Goal: Task Accomplishment & Management: Complete application form

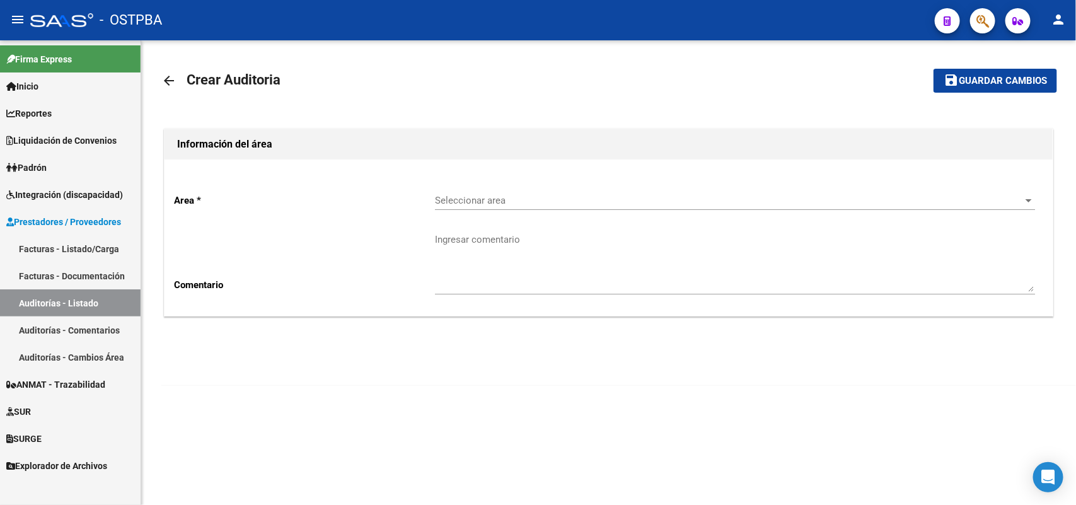
click at [106, 246] on link "Facturas - Listado/Carga" at bounding box center [70, 248] width 141 height 27
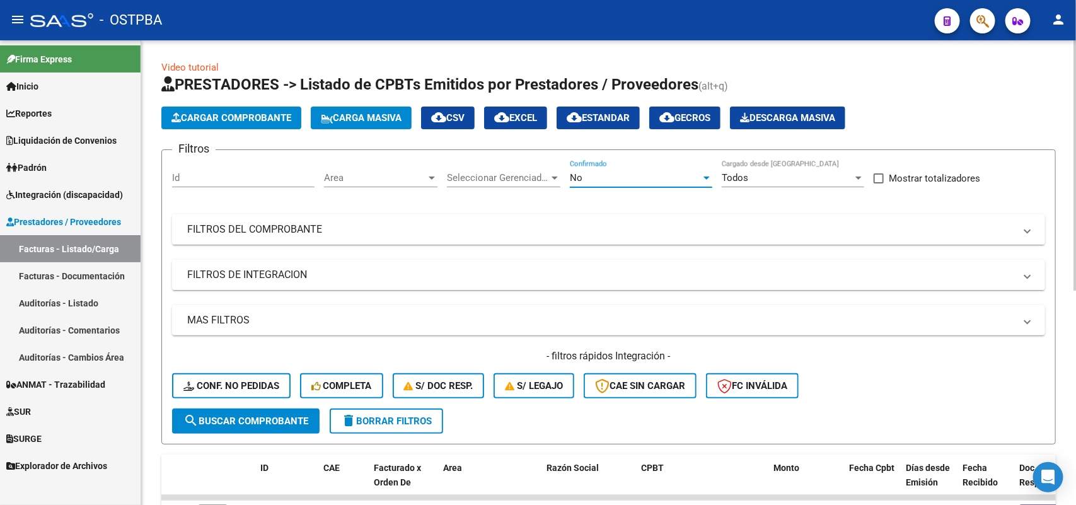
click at [704, 176] on div at bounding box center [706, 177] width 6 height 3
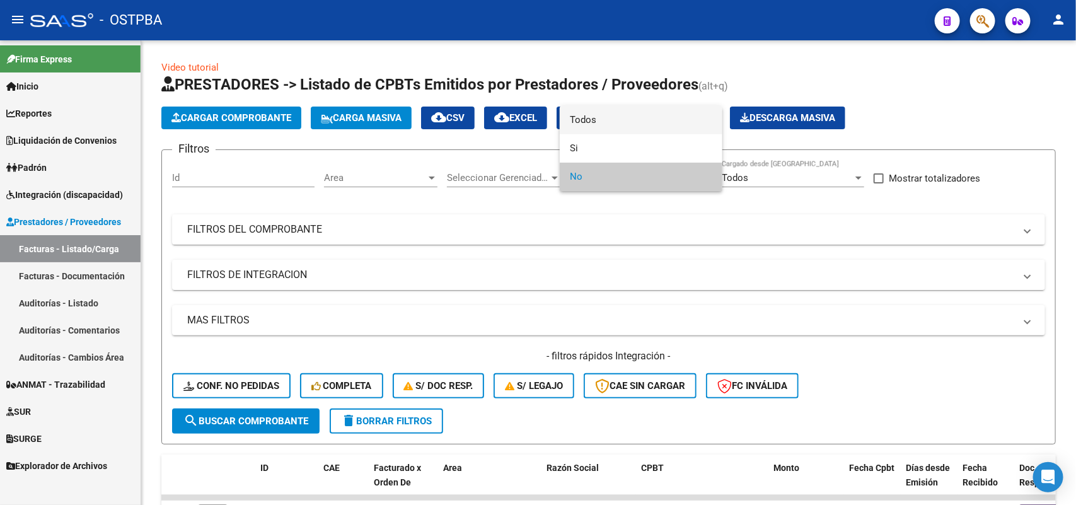
click at [609, 122] on span "Todos" at bounding box center [641, 120] width 142 height 28
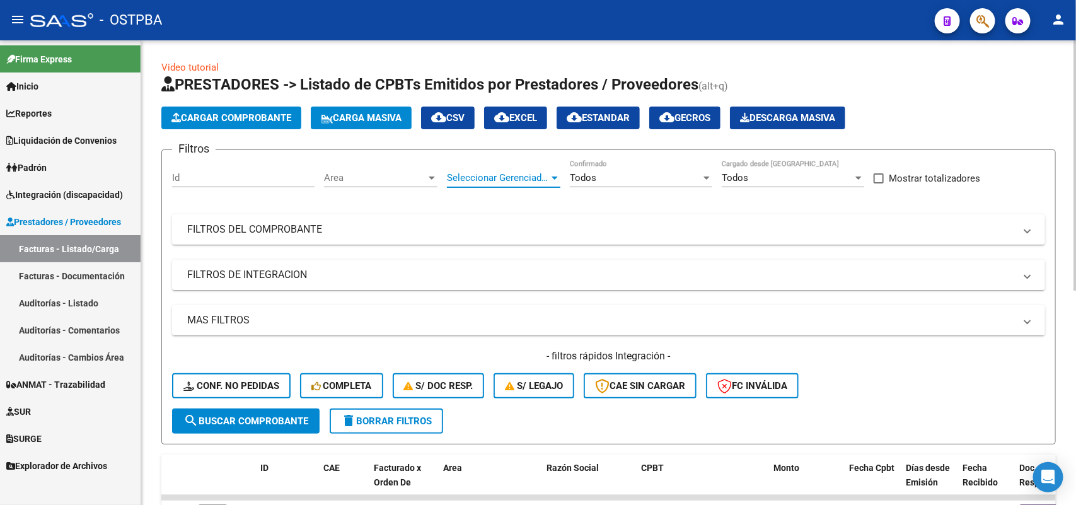
click at [553, 176] on div at bounding box center [554, 177] width 6 height 3
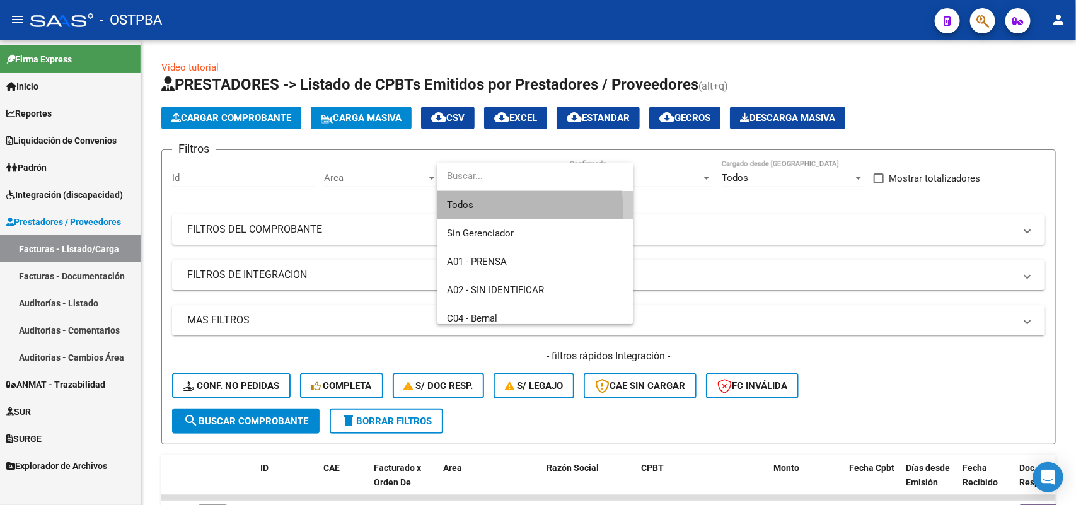
click at [495, 212] on span "Todos" at bounding box center [535, 205] width 176 height 28
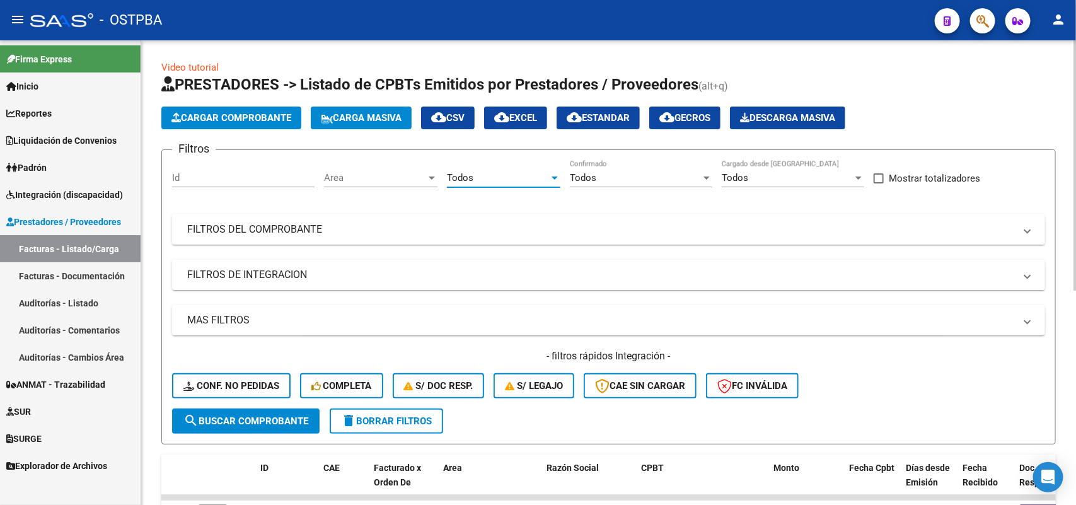
click at [433, 176] on div at bounding box center [431, 177] width 6 height 3
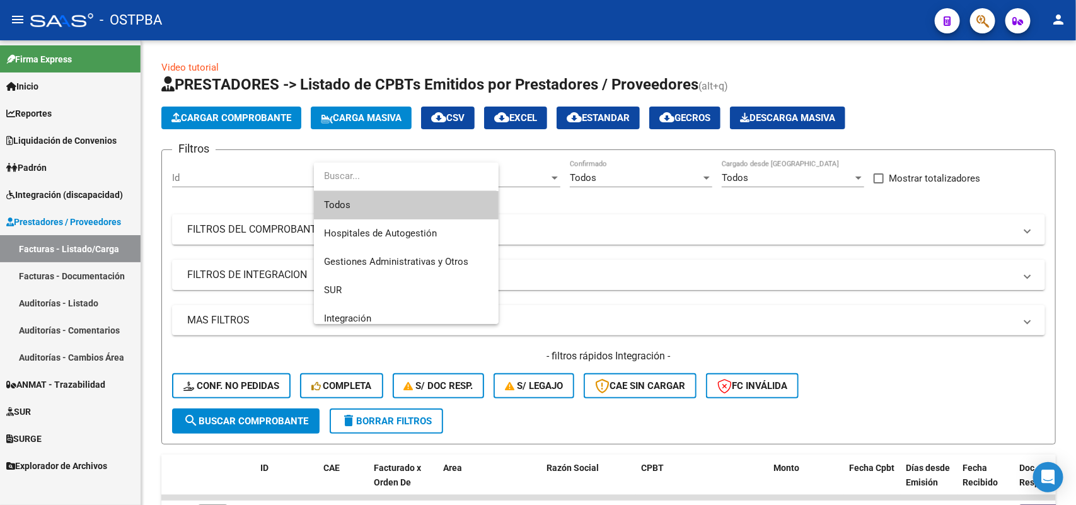
click at [388, 207] on span "Todos" at bounding box center [406, 205] width 164 height 28
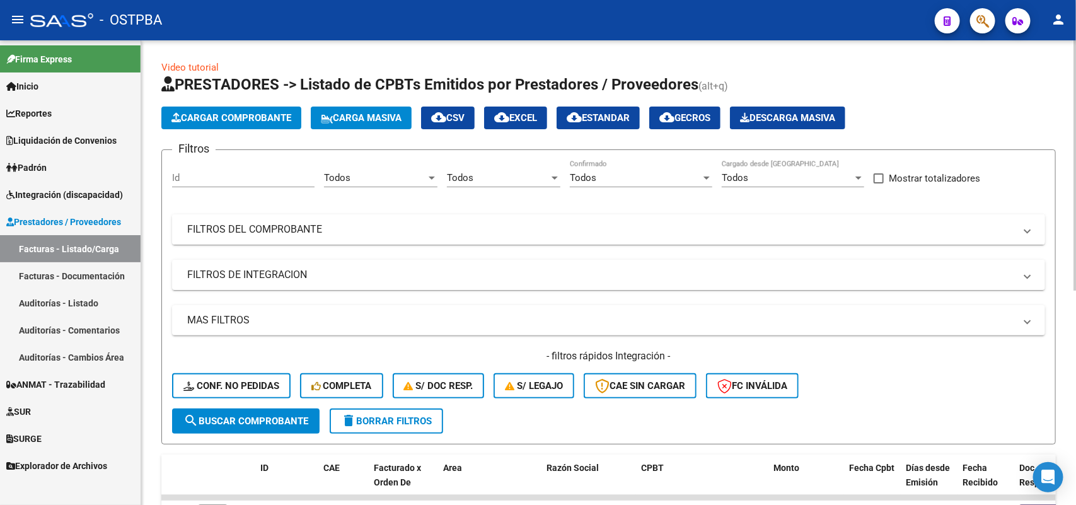
click at [298, 224] on mat-panel-title "FILTROS DEL COMPROBANTE" at bounding box center [600, 229] width 827 height 14
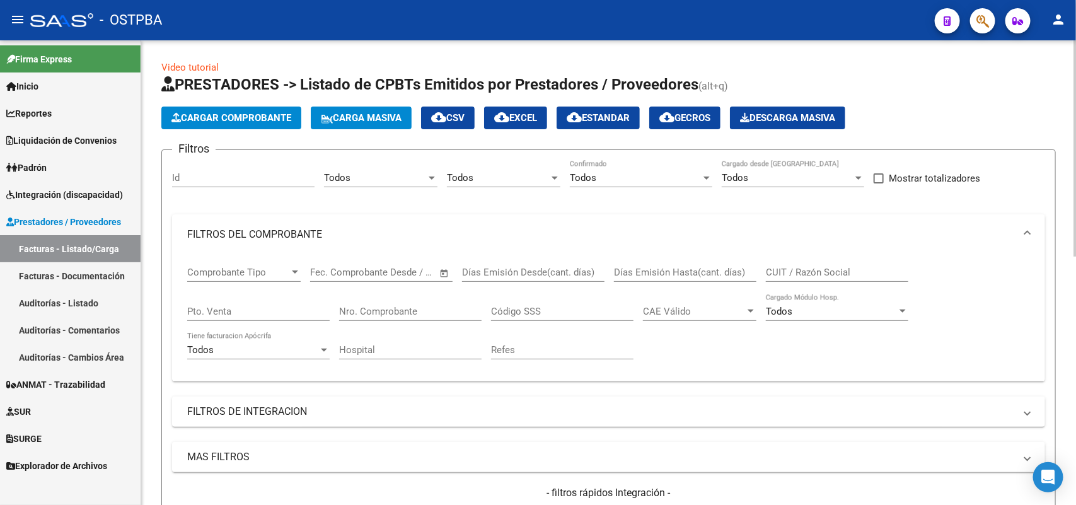
click at [419, 311] on input "Nro. Comprobante" at bounding box center [410, 311] width 142 height 11
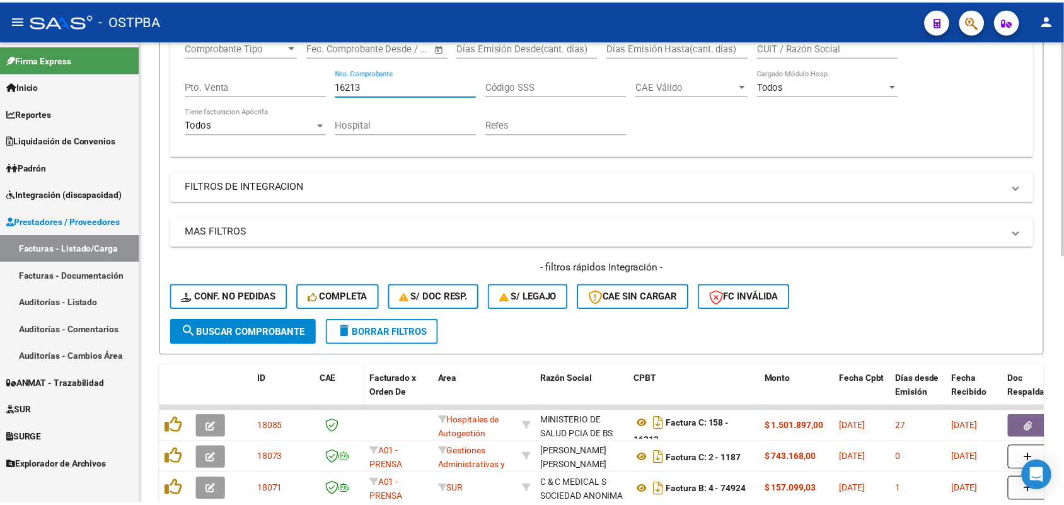
scroll to position [236, 0]
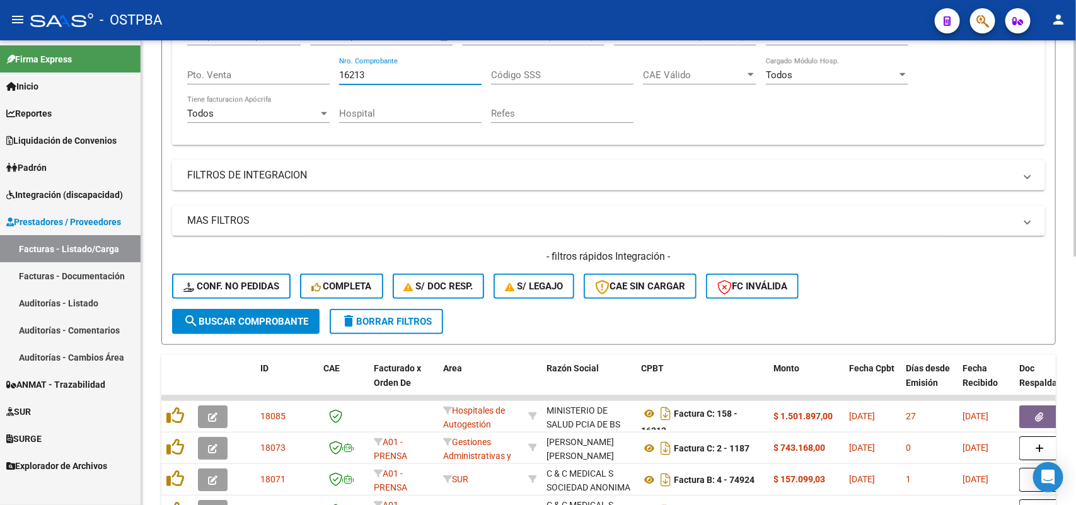
type input "16213"
click at [270, 316] on span "search Buscar Comprobante" at bounding box center [245, 321] width 125 height 11
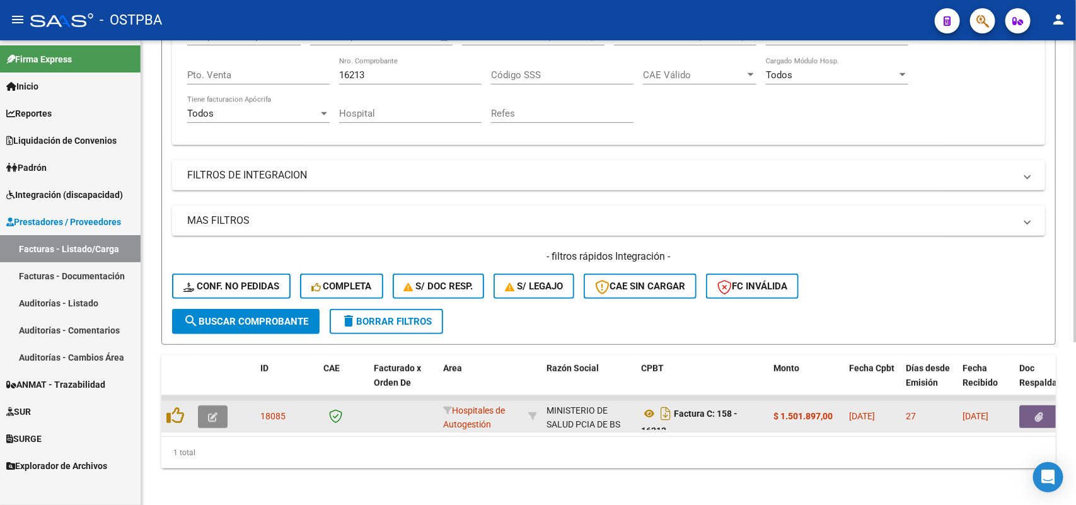
click at [208, 412] on icon "button" at bounding box center [212, 416] width 9 height 9
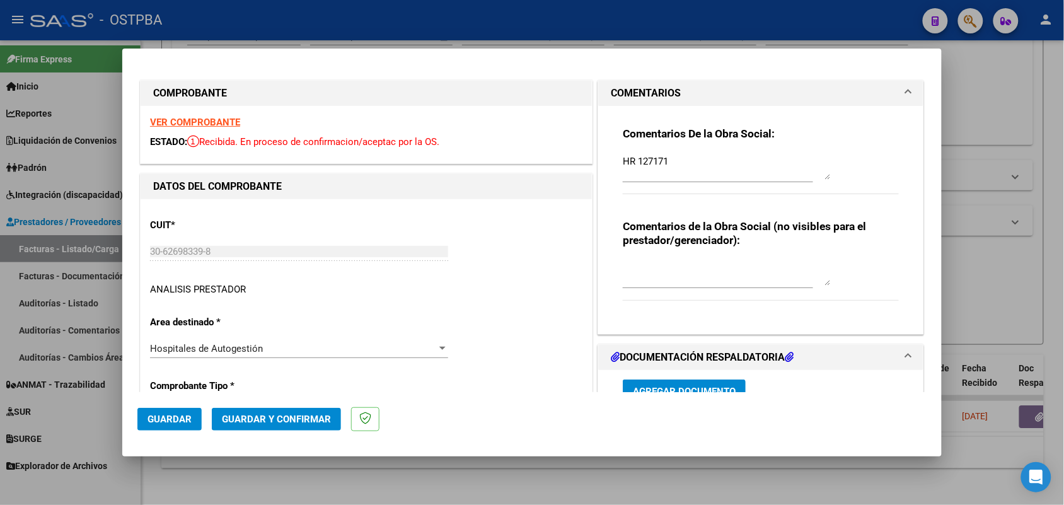
type input "[DATE]"
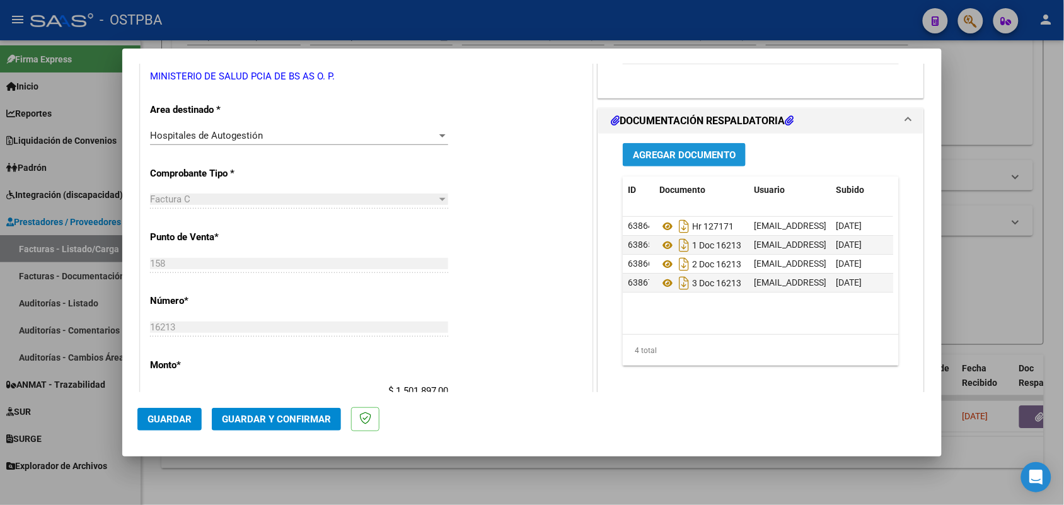
click at [696, 154] on span "Agregar Documento" at bounding box center [684, 154] width 103 height 11
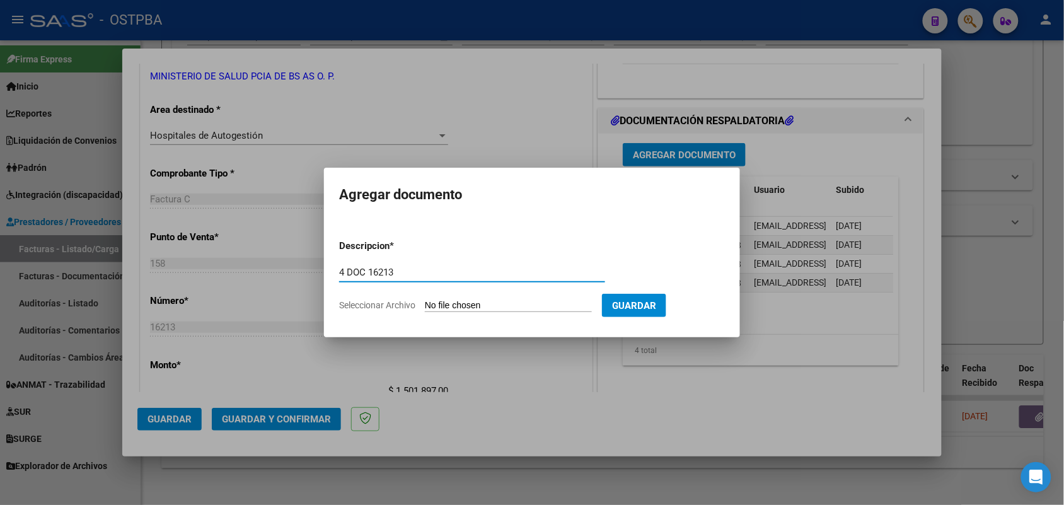
type input "4 DOC 16213"
click at [433, 306] on input "Seleccionar Archivo" at bounding box center [508, 306] width 167 height 12
type input "C:\fakepath\4 DOC 16213.pdf"
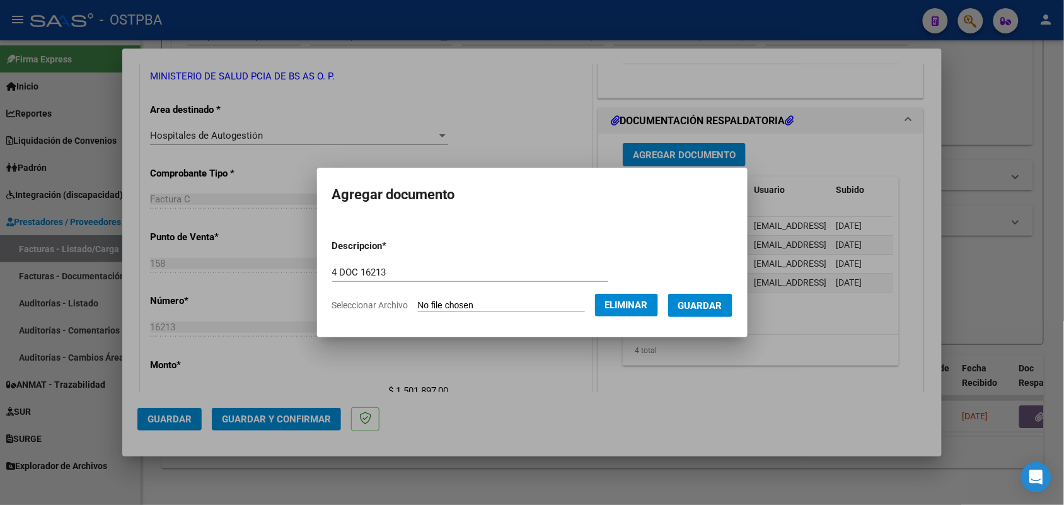
click at [714, 306] on span "Guardar" at bounding box center [700, 305] width 44 height 11
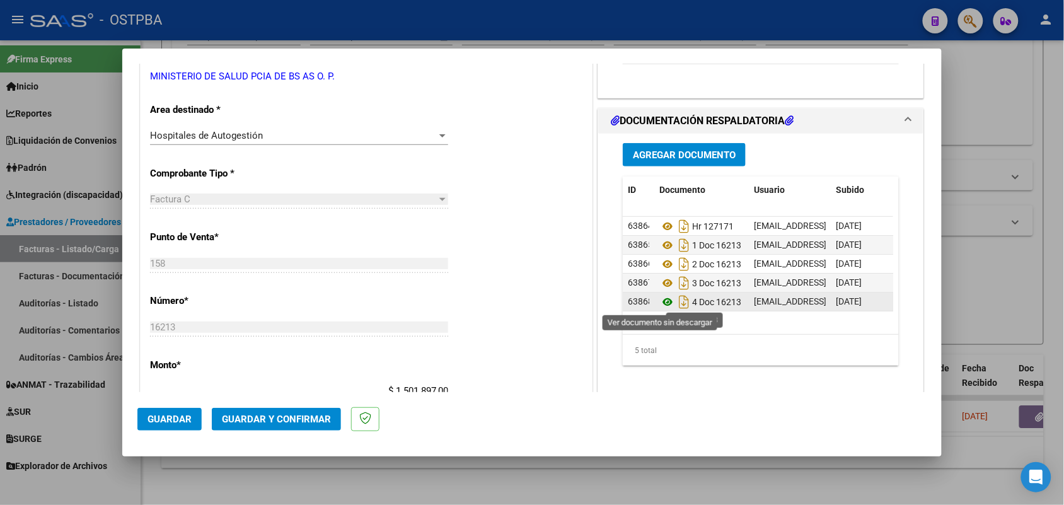
click at [663, 299] on icon at bounding box center [667, 301] width 16 height 15
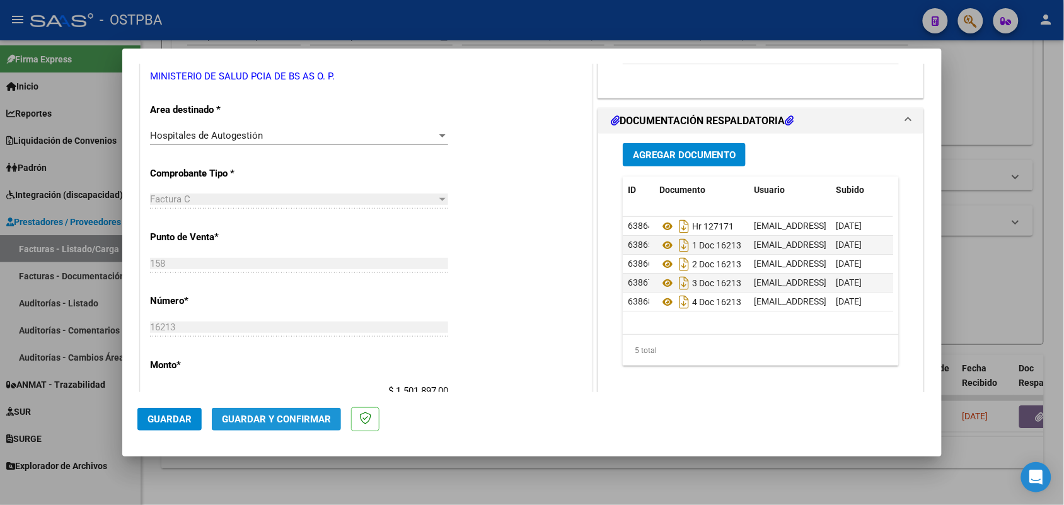
click at [282, 413] on span "Guardar y Confirmar" at bounding box center [276, 418] width 109 height 11
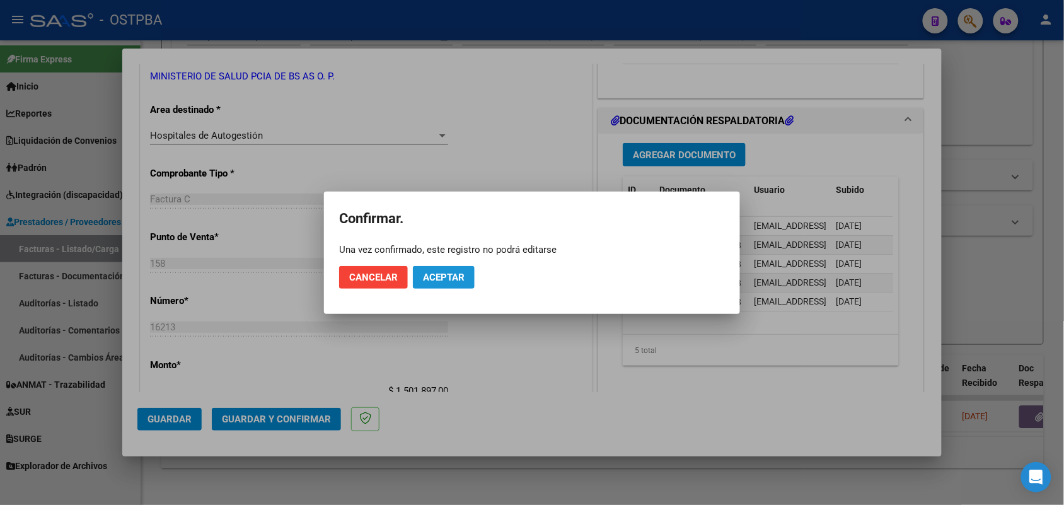
click at [449, 273] on span "Aceptar" at bounding box center [444, 277] width 42 height 11
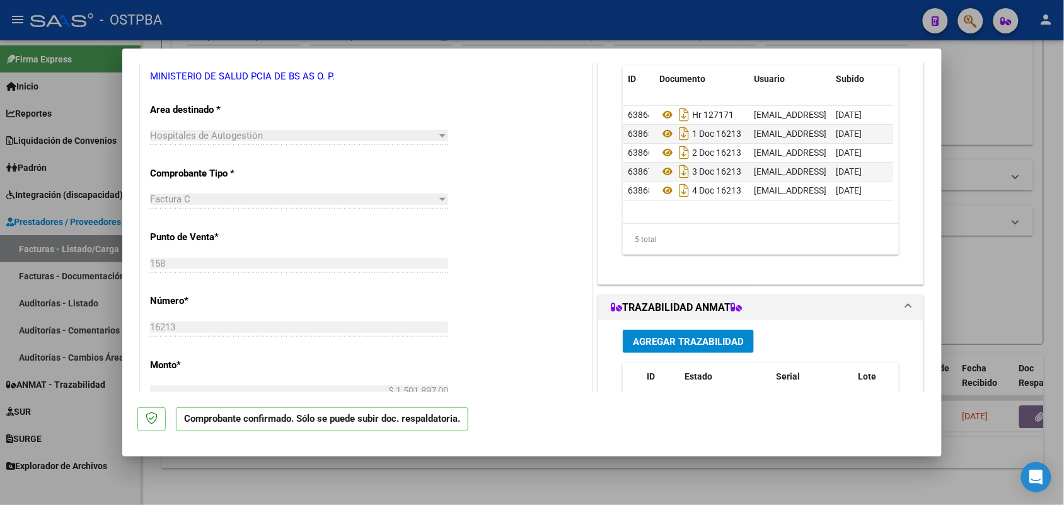
click at [86, 281] on div at bounding box center [532, 252] width 1064 height 505
type input "$ 0,00"
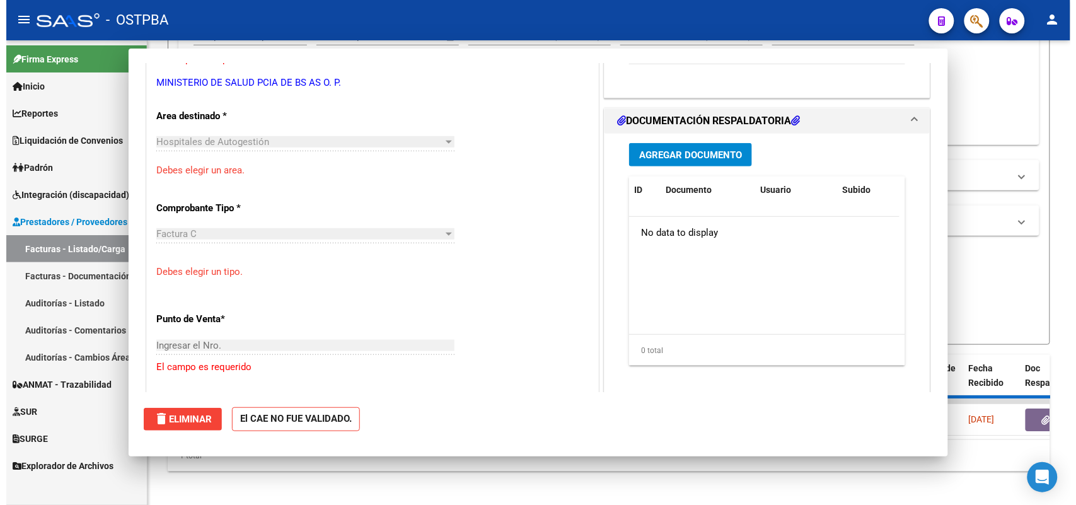
scroll to position [243, 0]
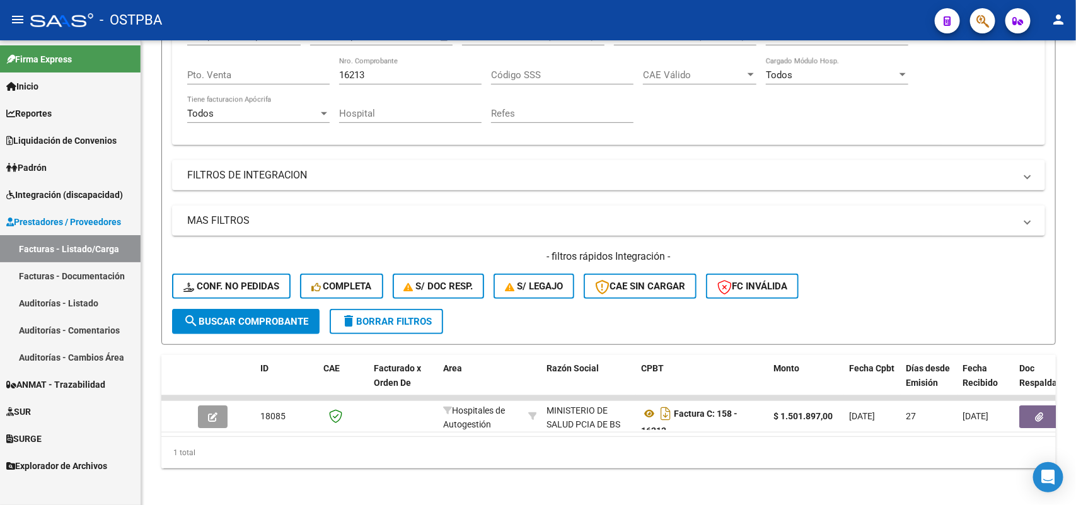
click at [79, 298] on link "Auditorías - Listado" at bounding box center [70, 302] width 141 height 27
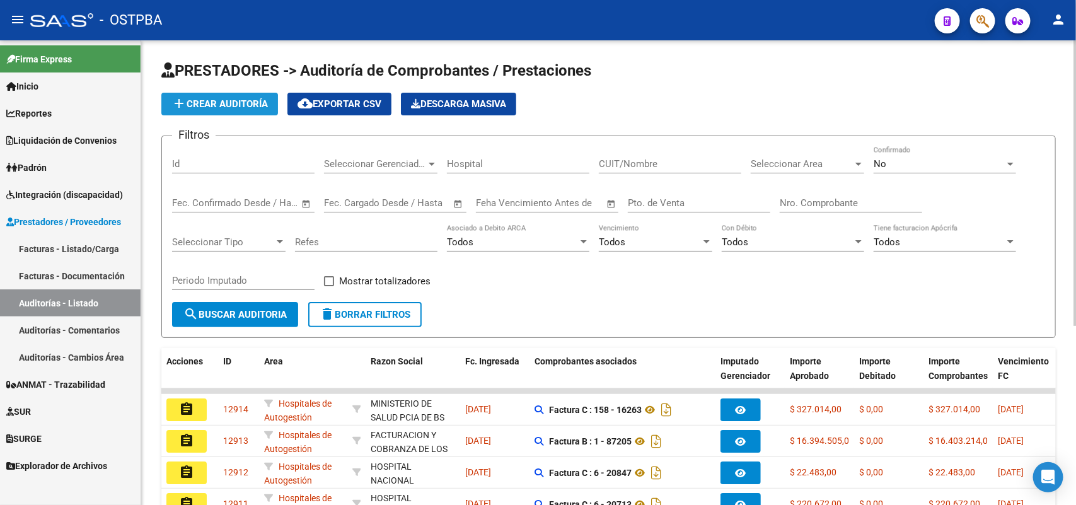
click at [255, 103] on span "add Crear Auditoría" at bounding box center [219, 103] width 96 height 11
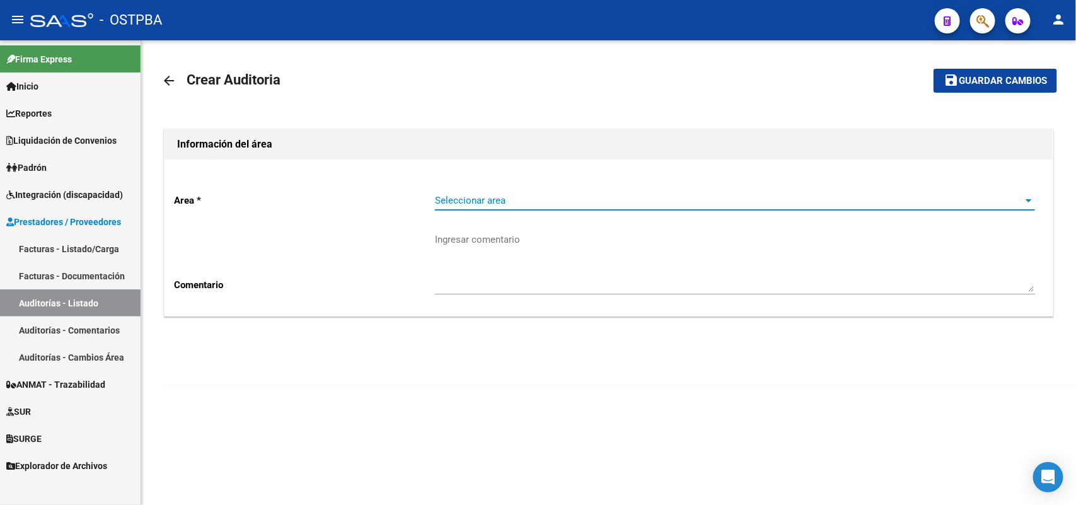
click at [473, 196] on span "Seleccionar area" at bounding box center [729, 200] width 588 height 11
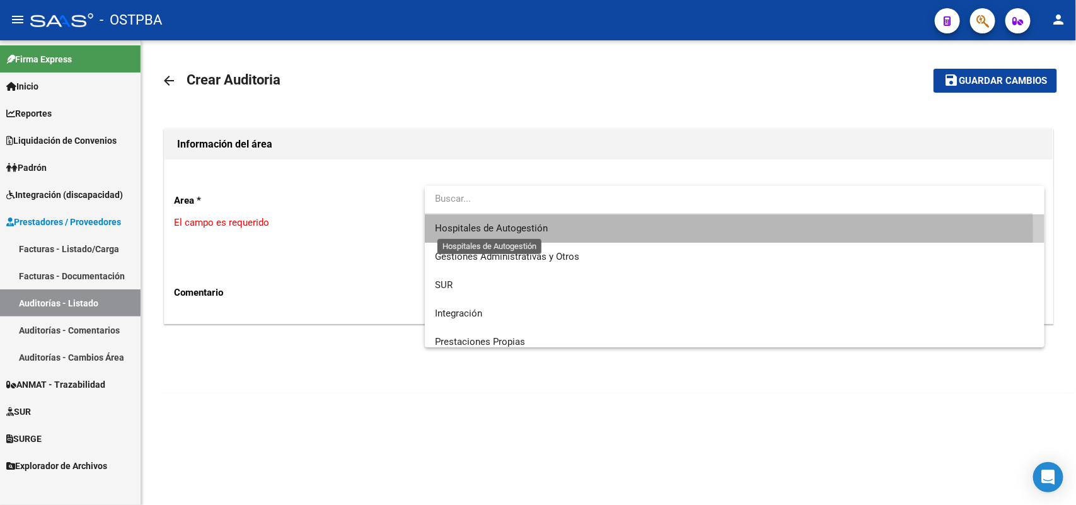
click at [496, 232] on span "Hospitales de Autogestión" at bounding box center [491, 227] width 113 height 11
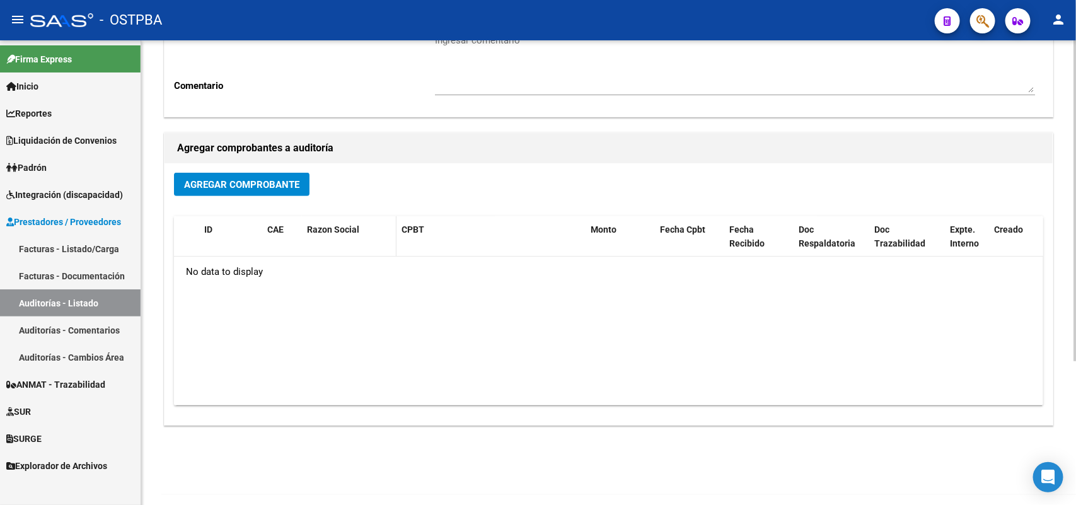
scroll to position [208, 0]
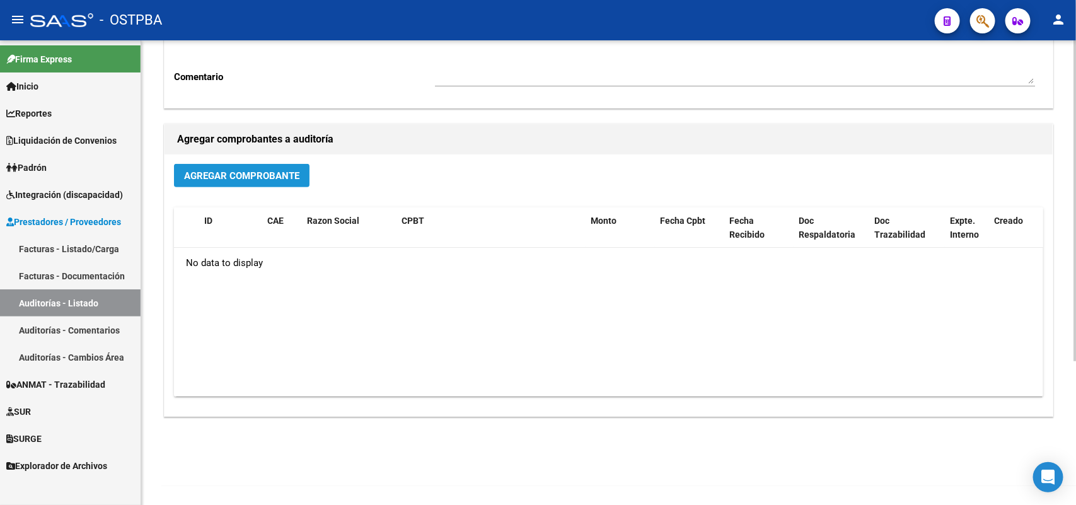
click at [247, 170] on span "Agregar Comprobante" at bounding box center [241, 175] width 115 height 11
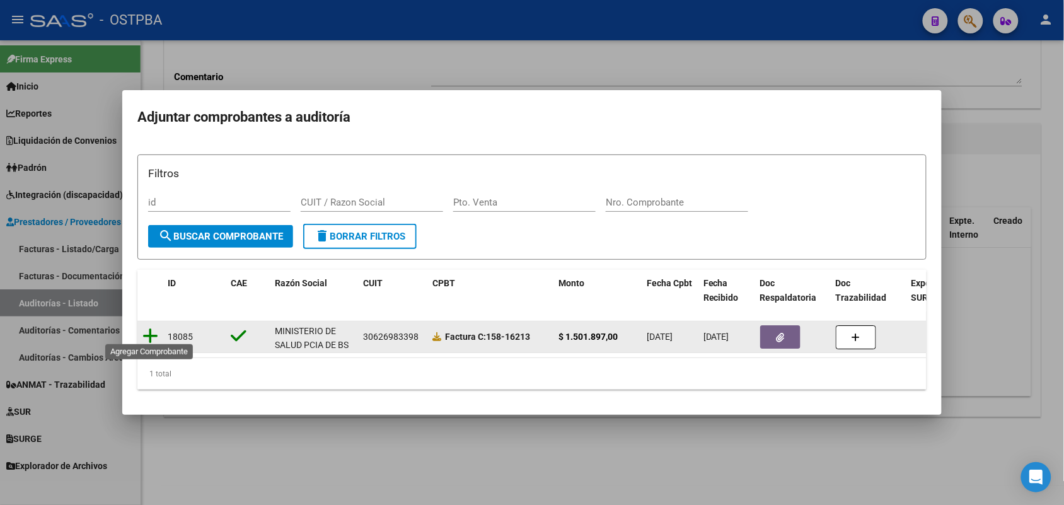
click at [148, 327] on icon at bounding box center [150, 336] width 16 height 18
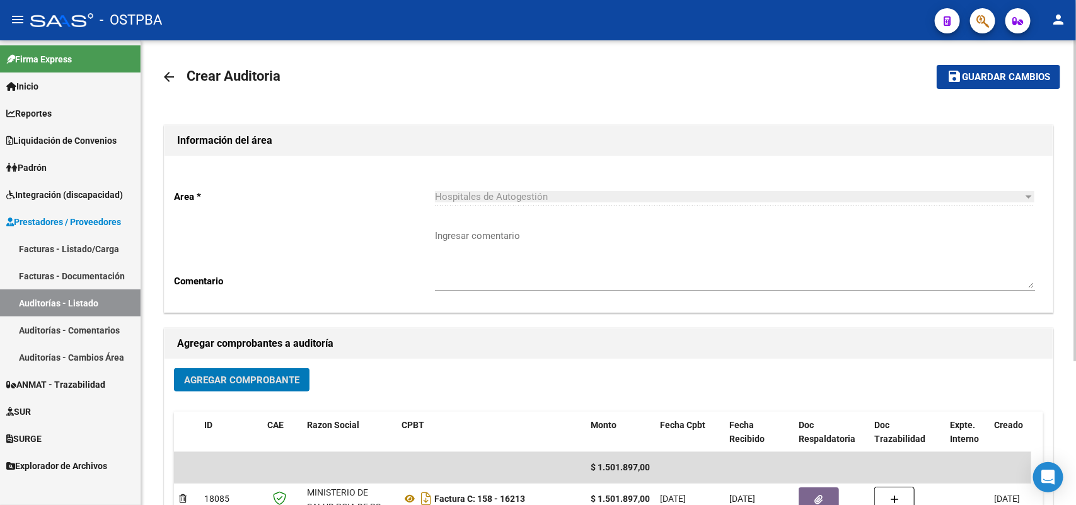
scroll to position [0, 0]
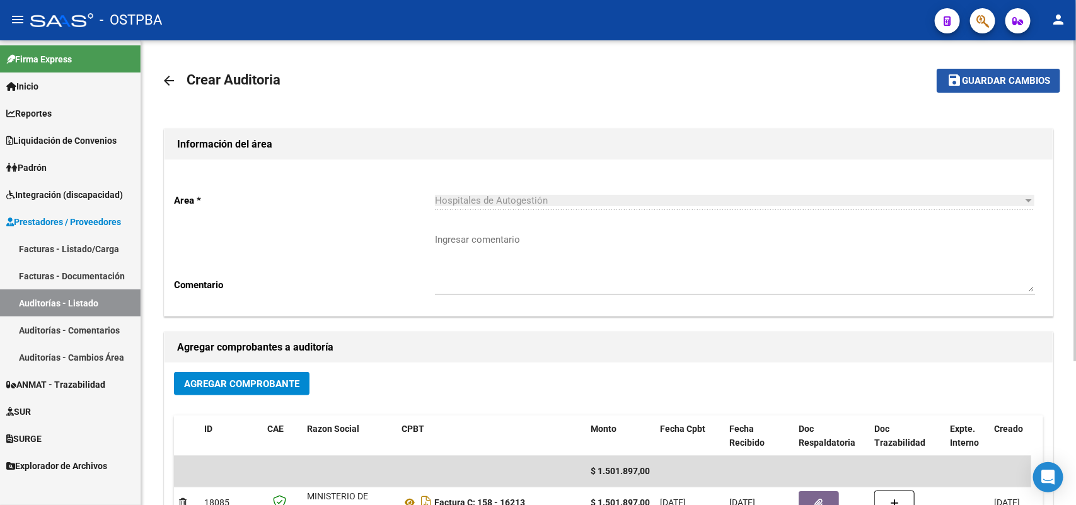
click at [993, 79] on span "Guardar cambios" at bounding box center [1006, 81] width 88 height 11
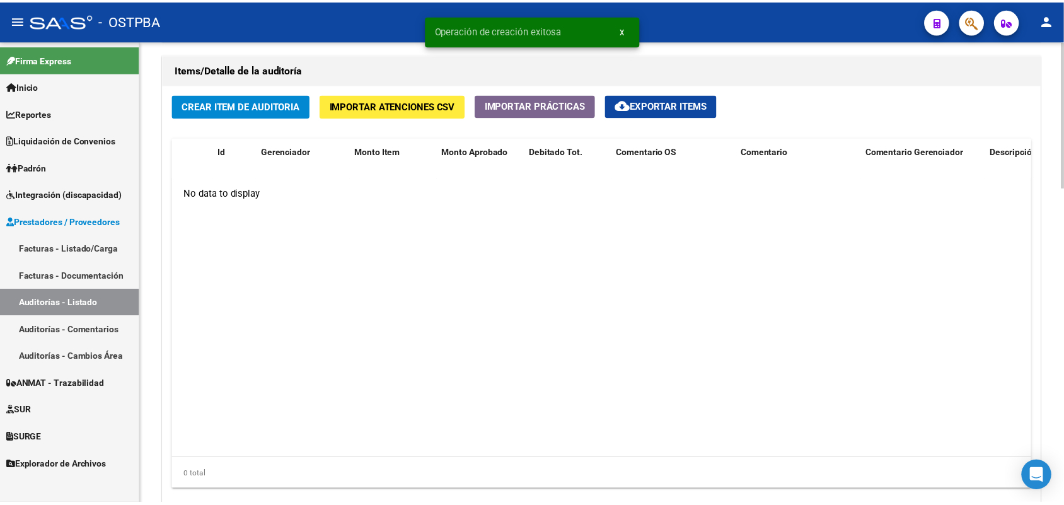
scroll to position [945, 0]
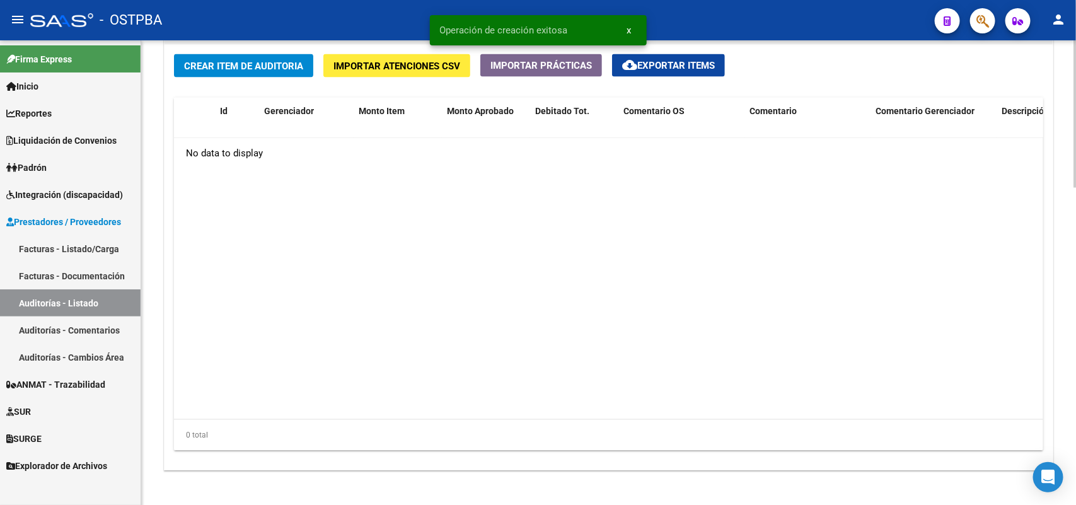
click at [263, 64] on span "Crear Item de Auditoria" at bounding box center [243, 65] width 119 height 11
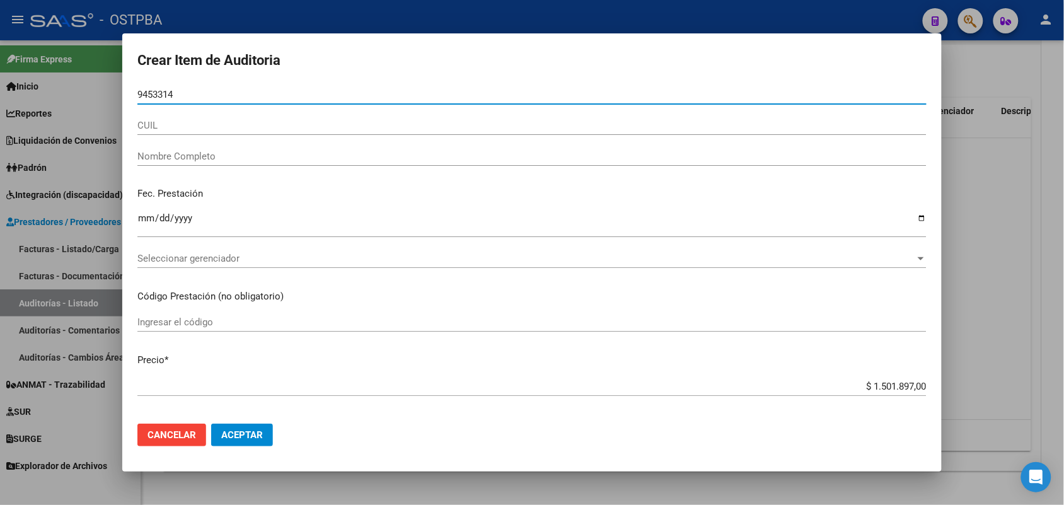
type input "94533142"
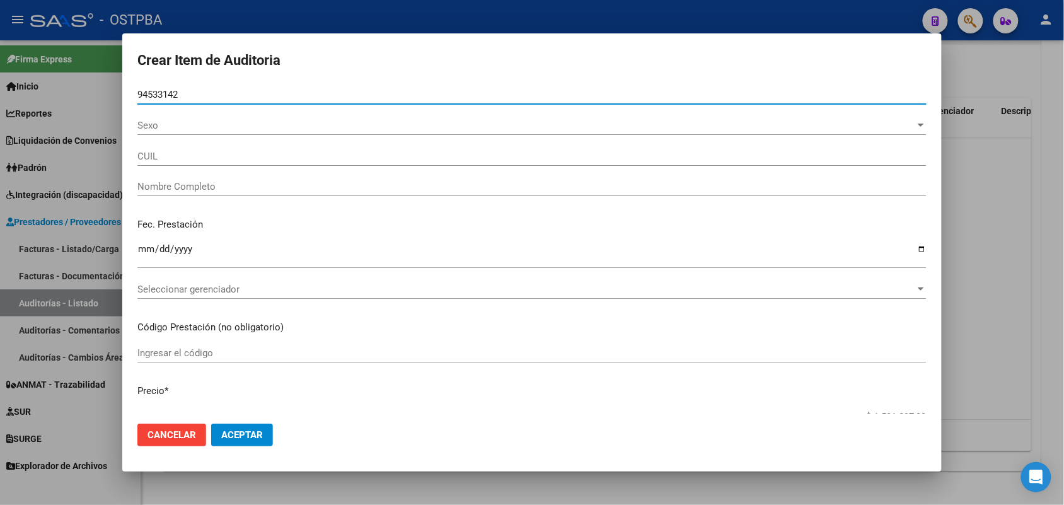
type input "27945331424"
type input "[PERSON_NAME] -"
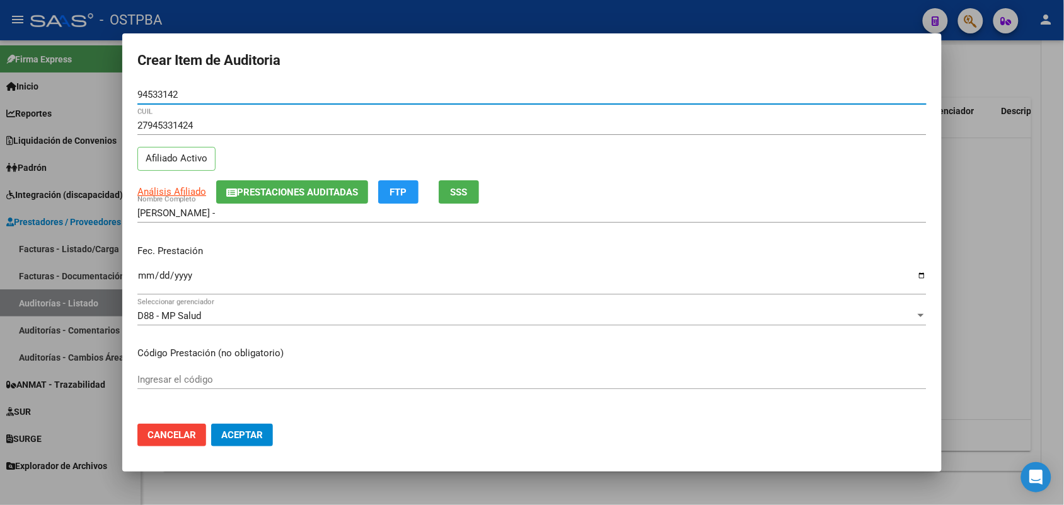
type input "94533142"
click at [142, 278] on input "Ingresar la fecha" at bounding box center [531, 280] width 789 height 20
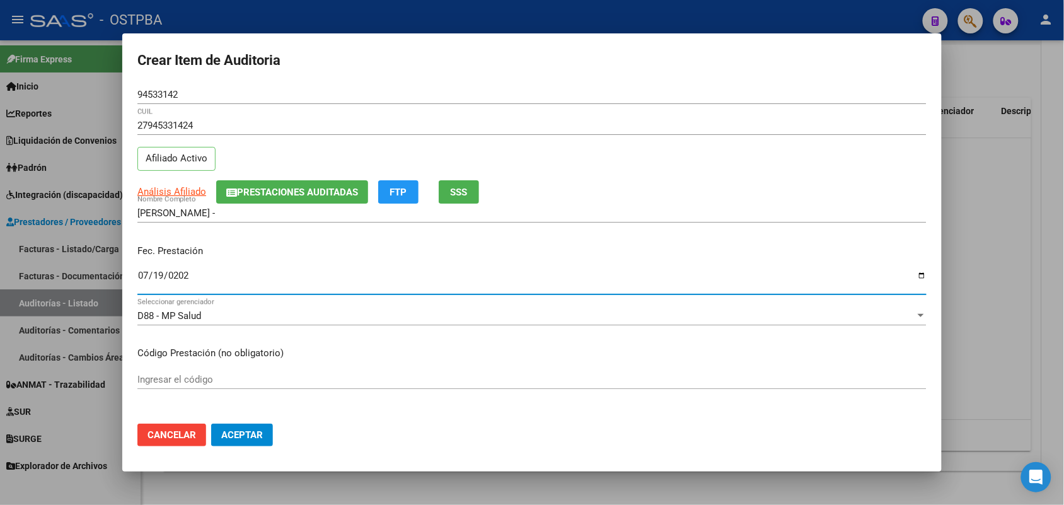
type input "[DATE]"
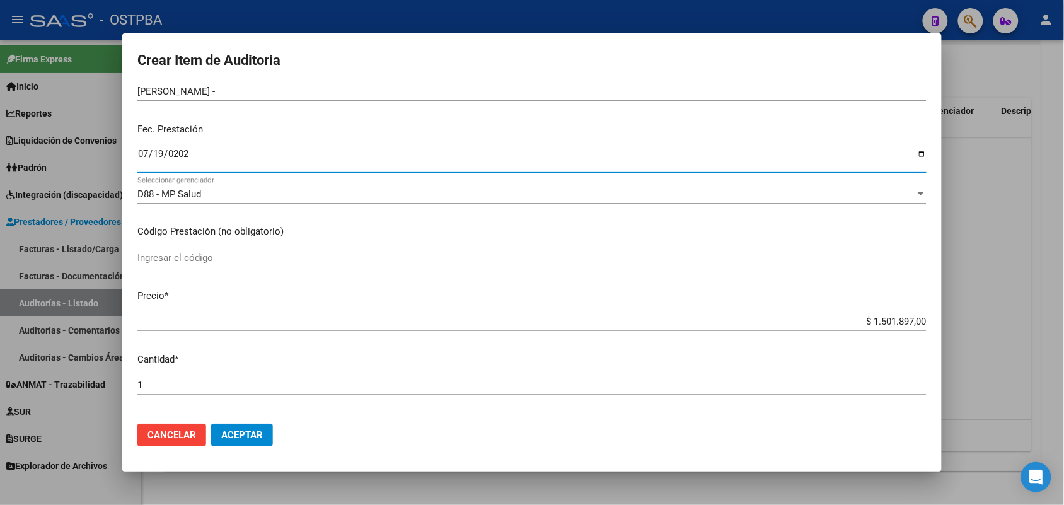
scroll to position [158, 0]
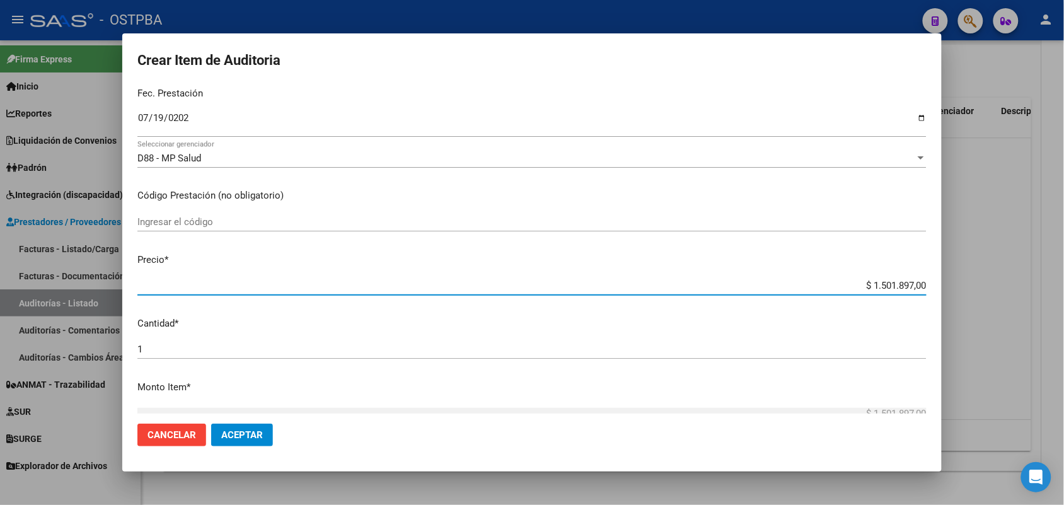
drag, startPoint x: 846, startPoint y: 285, endPoint x: 994, endPoint y: 266, distance: 149.3
click at [994, 266] on div "Crear Item de Auditoria 94533142 Nro Documento 27945331424 CUIL Afiliado Activo…" at bounding box center [532, 252] width 1064 height 505
type input "$ 0,08"
type input "$ 0,83"
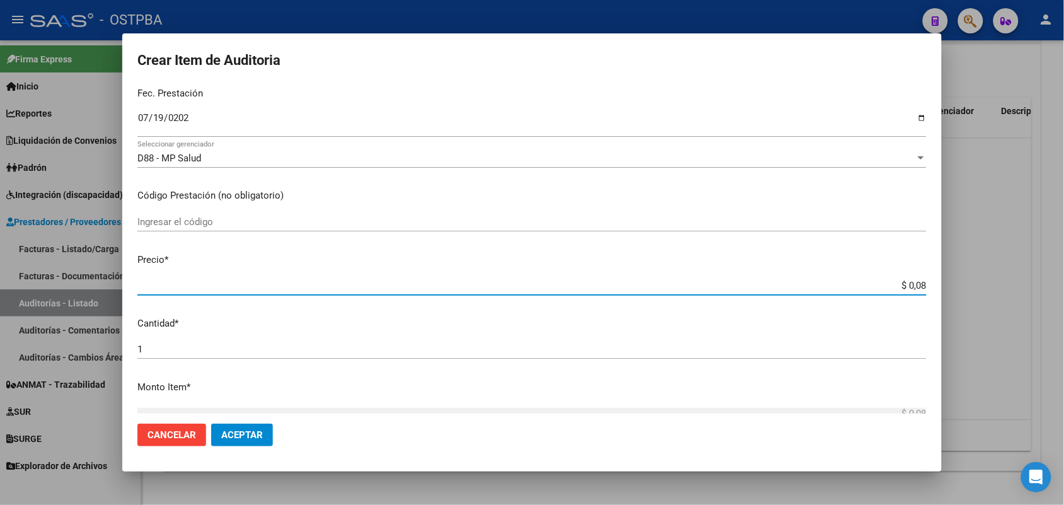
type input "$ 0,83"
type input "$ 8,33"
type input "$ 83,34"
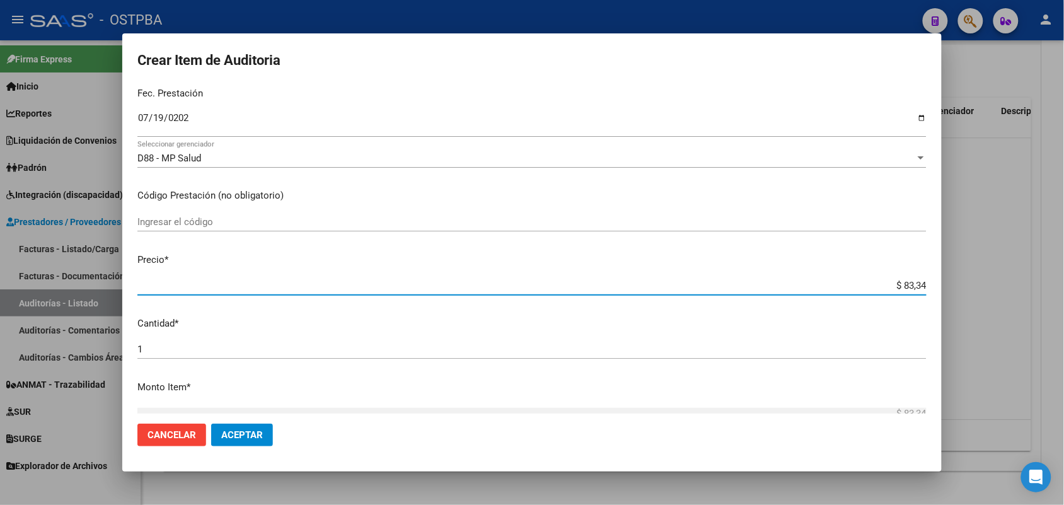
type input "$ 833,40"
type input "$ 8.334,08"
type input "$ 83.340,80"
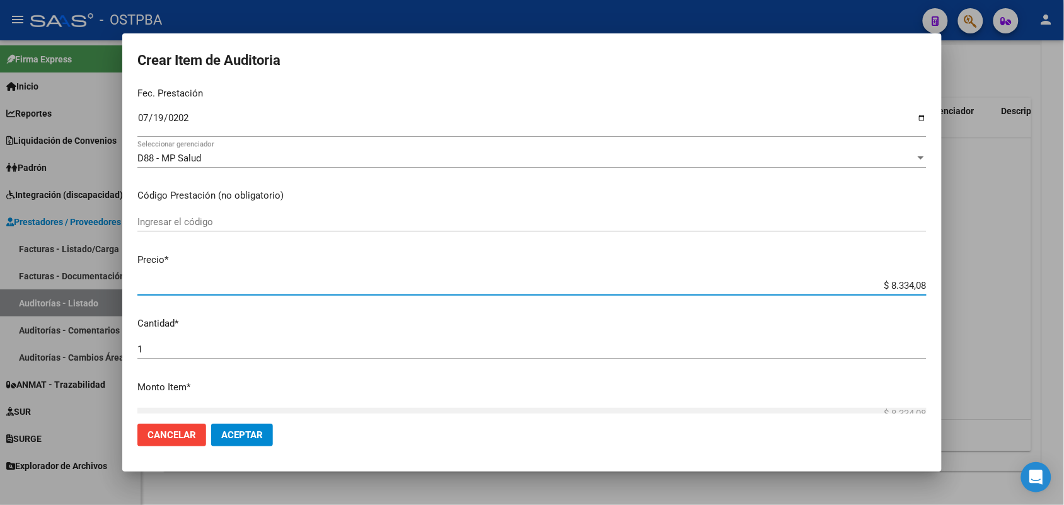
type input "$ 83.340,80"
type input "$ 833.408,00"
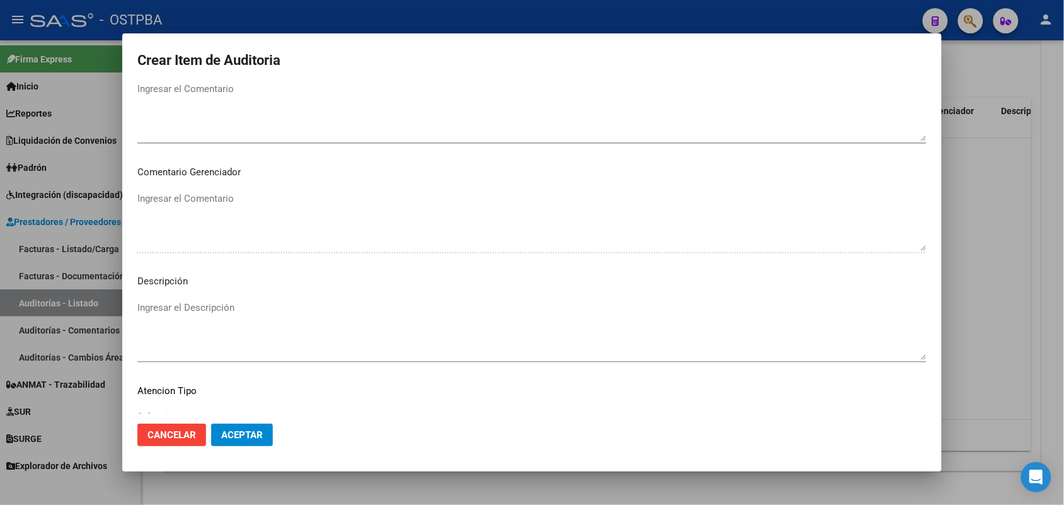
scroll to position [805, 0]
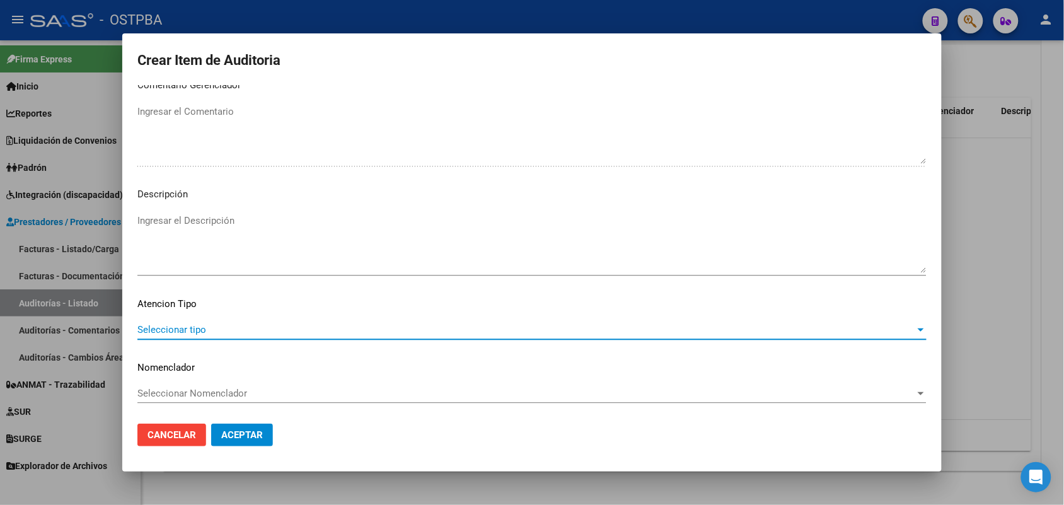
click at [189, 328] on span "Seleccionar tipo" at bounding box center [526, 329] width 778 height 11
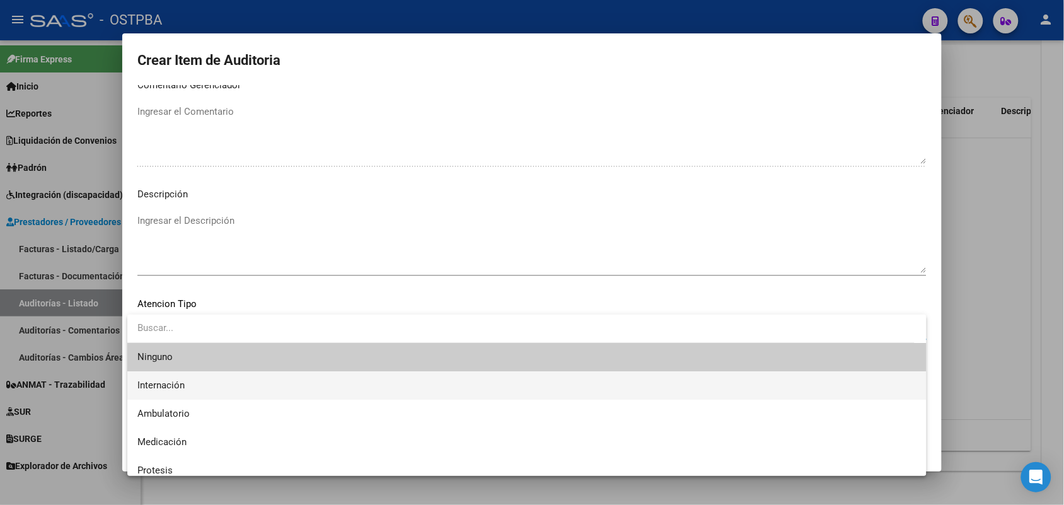
click at [189, 389] on span "Internación" at bounding box center [526, 385] width 779 height 28
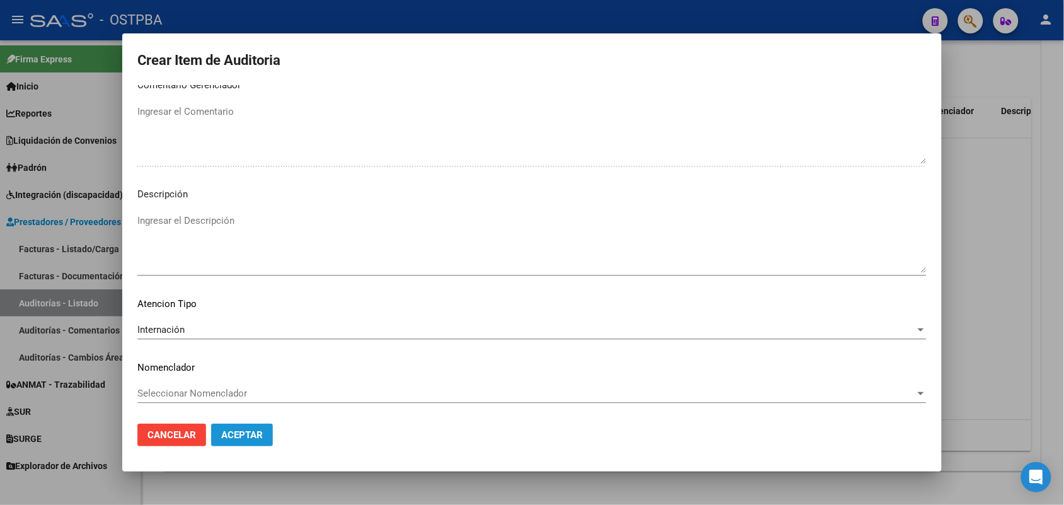
click at [256, 437] on span "Aceptar" at bounding box center [242, 434] width 42 height 11
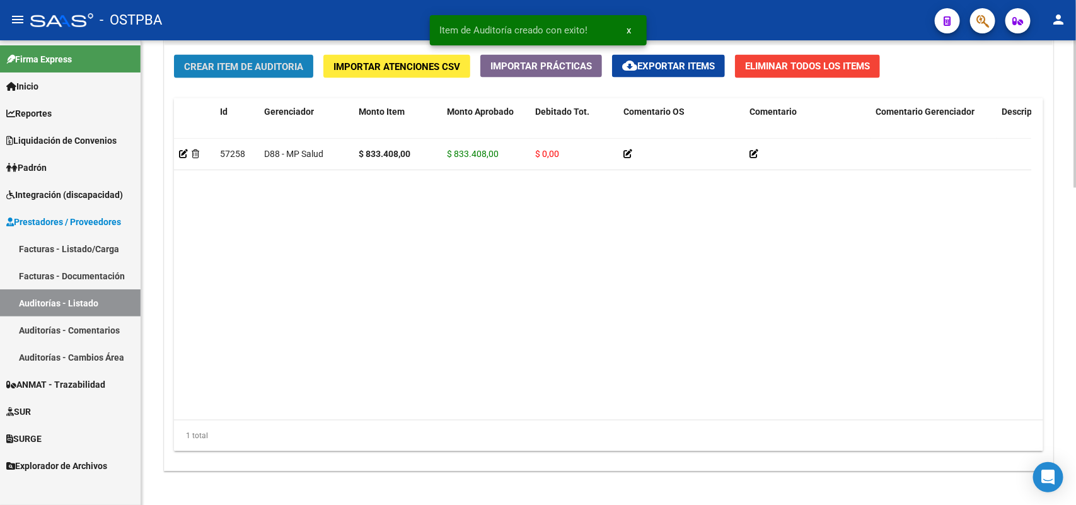
click at [284, 67] on span "Crear Item de Auditoria" at bounding box center [243, 66] width 119 height 11
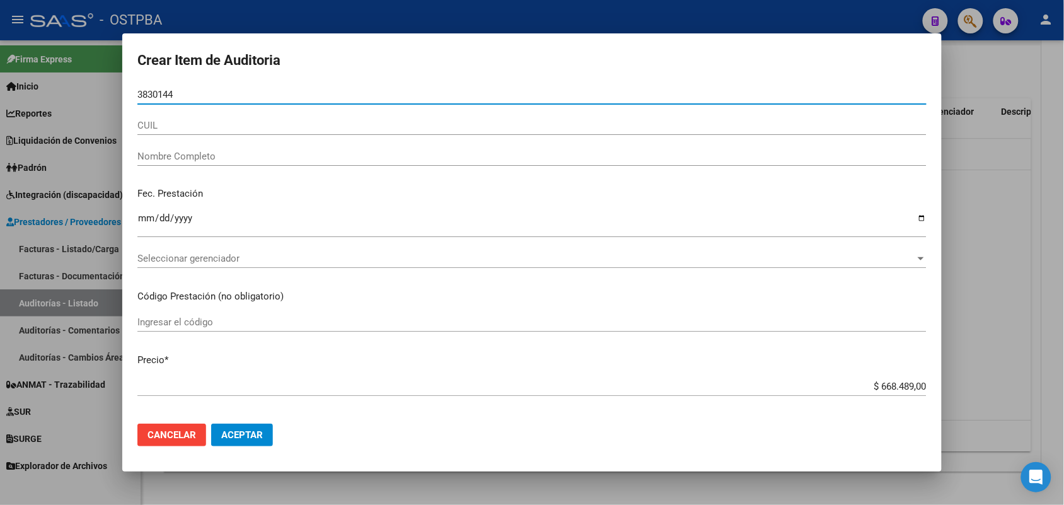
type input "38301444"
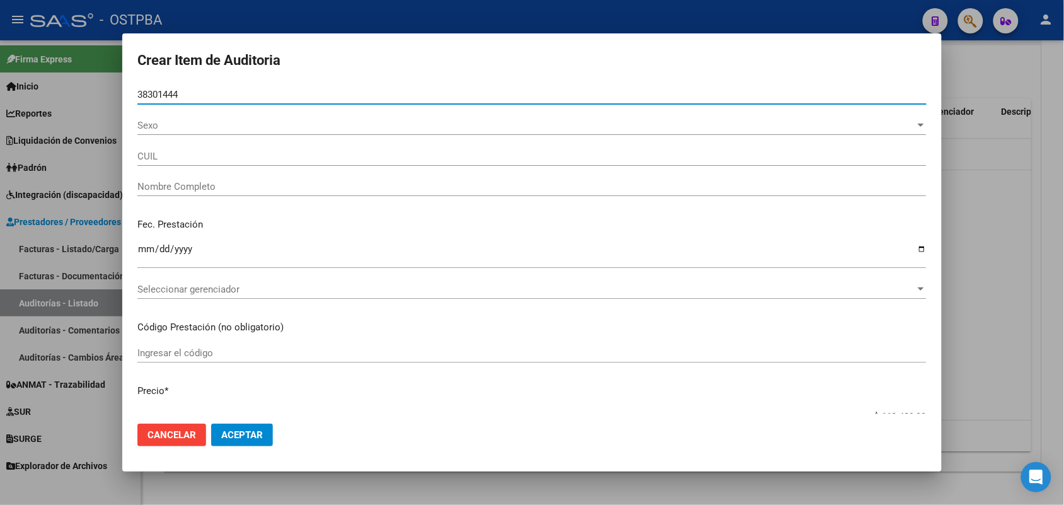
type input "27383014447"
type input "[PERSON_NAME]"
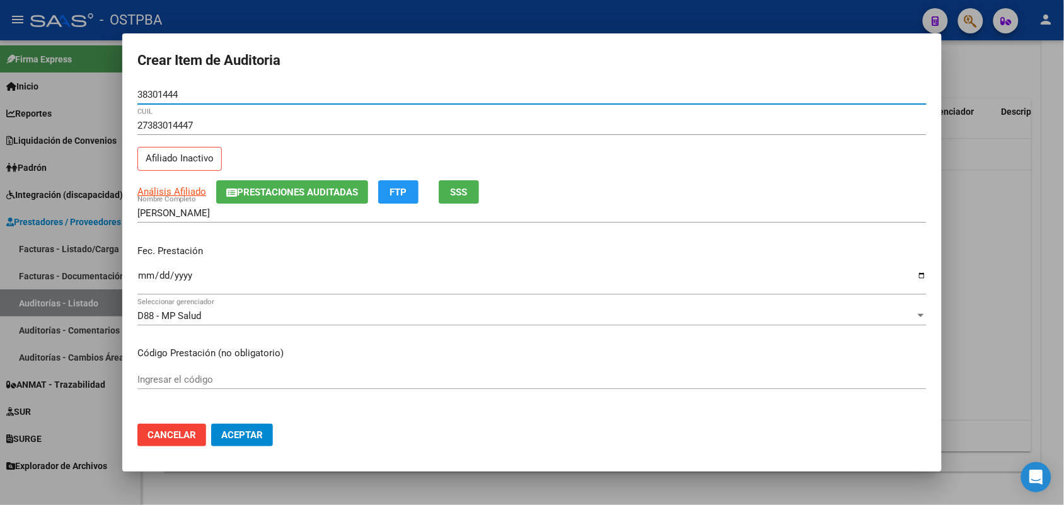
type input "38301444"
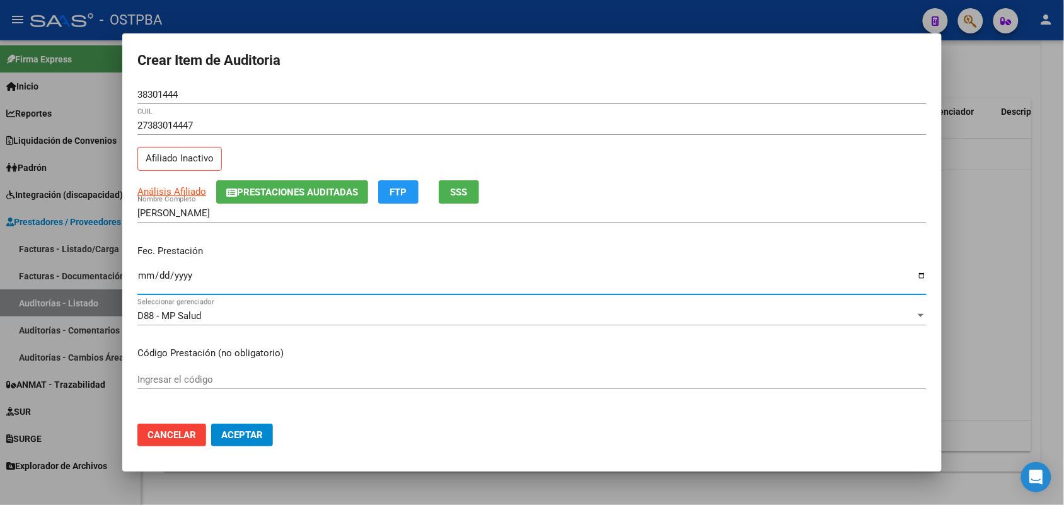
click at [141, 284] on input "Ingresar la fecha" at bounding box center [531, 280] width 789 height 20
type input "[DATE]"
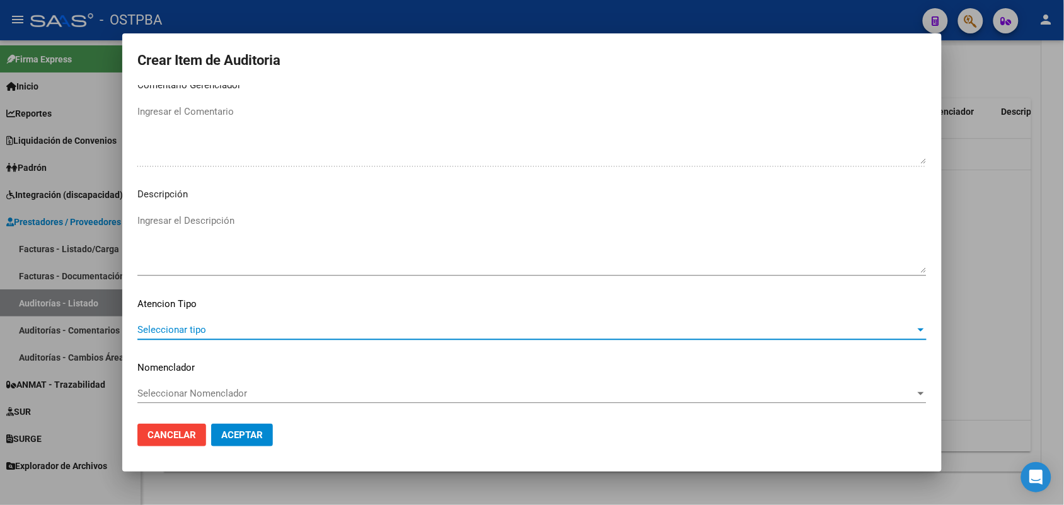
click at [188, 324] on span "Seleccionar tipo" at bounding box center [526, 329] width 778 height 11
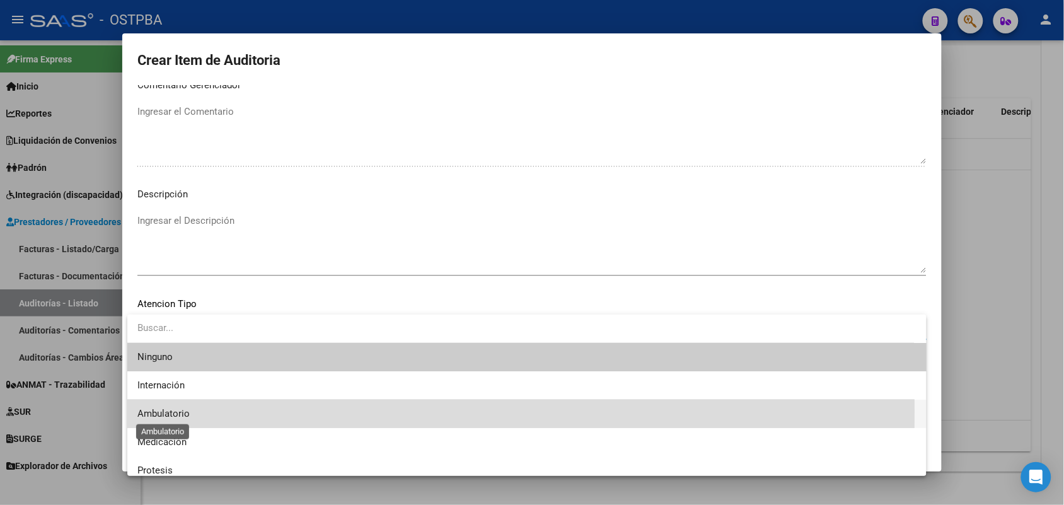
click at [180, 411] on span "Ambulatorio" at bounding box center [163, 413] width 52 height 11
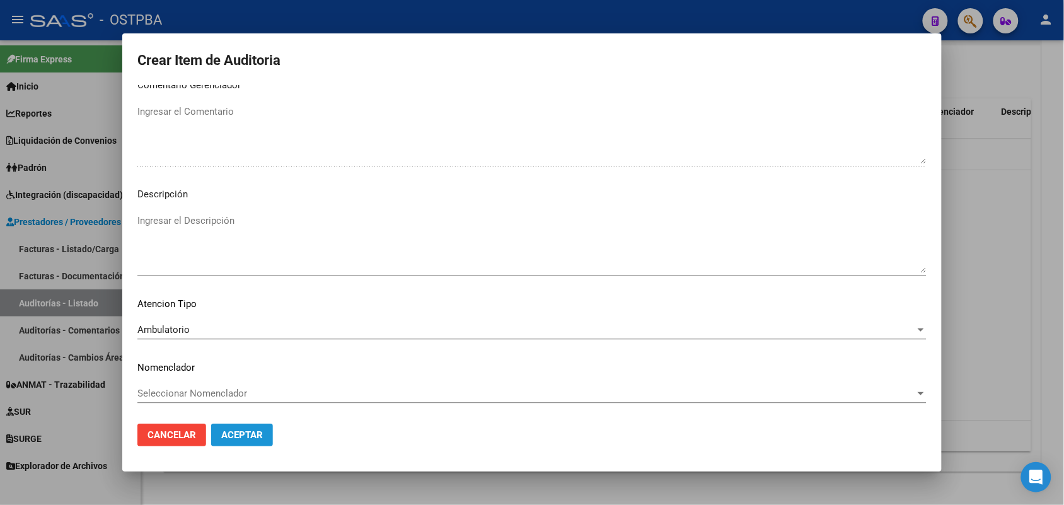
click at [246, 433] on span "Aceptar" at bounding box center [242, 434] width 42 height 11
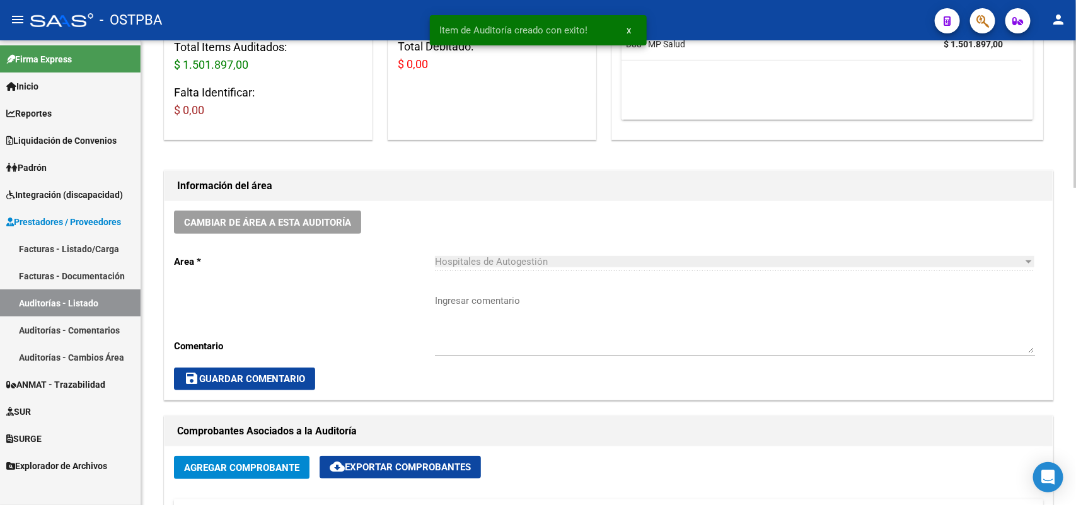
scroll to position [0, 0]
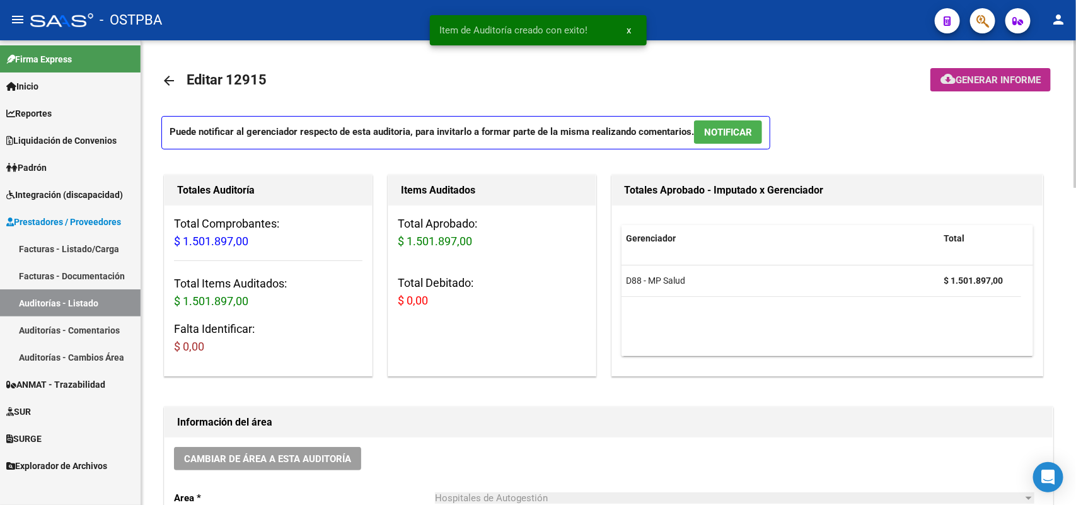
click at [1007, 74] on span "Generar informe" at bounding box center [997, 79] width 85 height 11
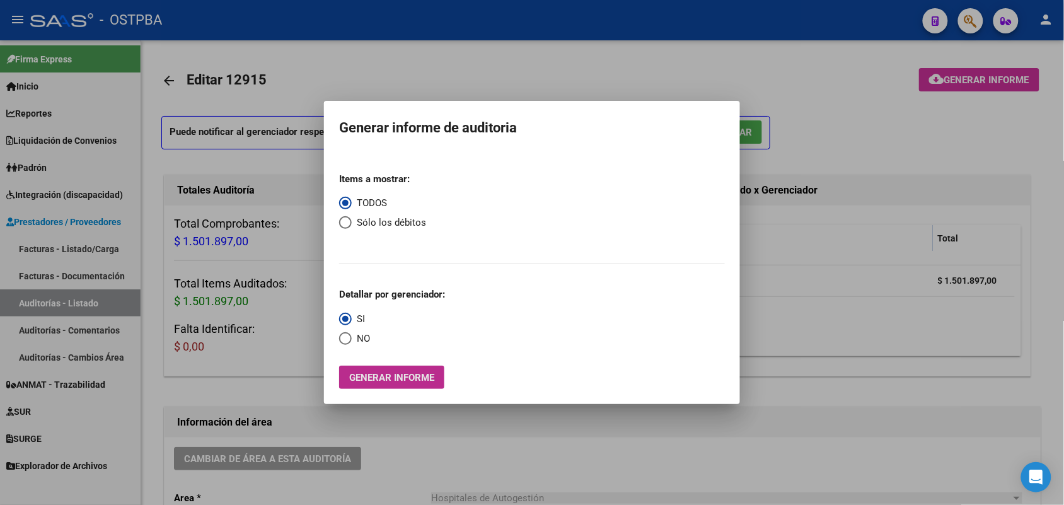
click at [398, 377] on span "Generar informe" at bounding box center [391, 377] width 85 height 11
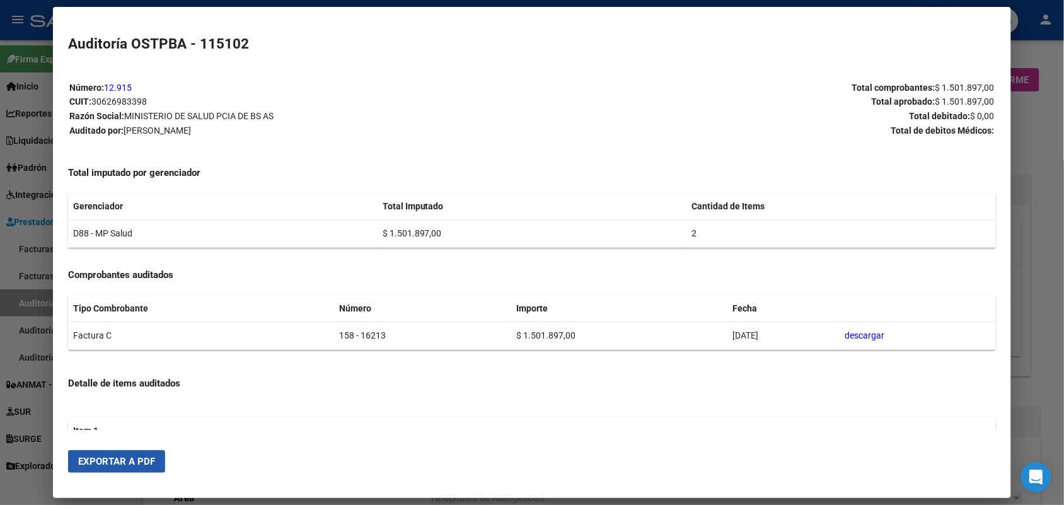
click at [120, 461] on span "Exportar a PDF" at bounding box center [116, 461] width 77 height 11
click at [23, 228] on div at bounding box center [532, 252] width 1064 height 505
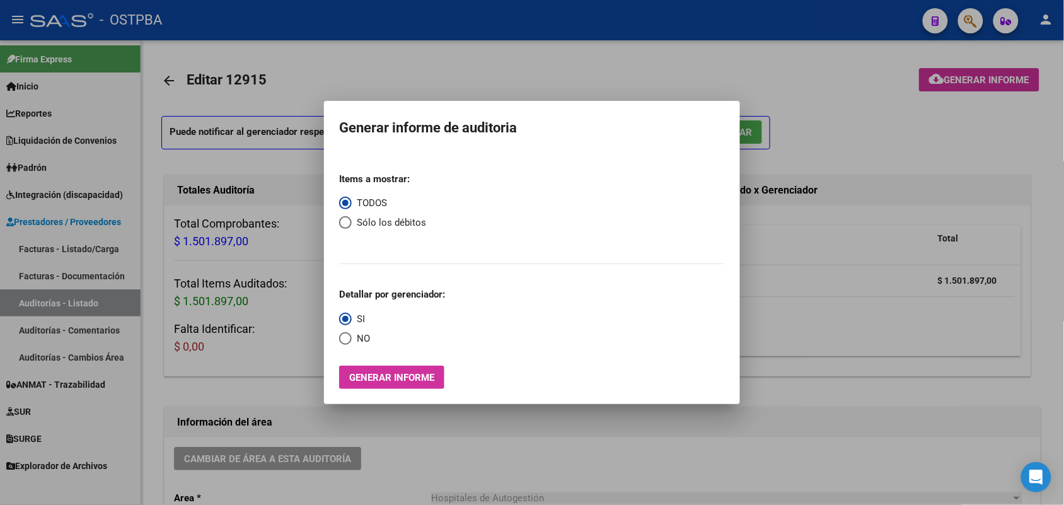
click at [281, 282] on div at bounding box center [532, 252] width 1064 height 505
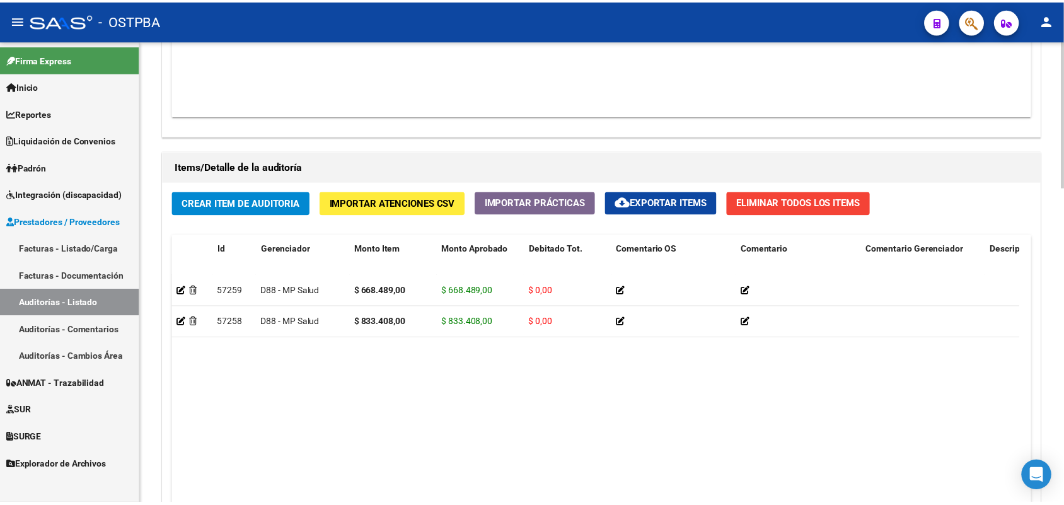
scroll to position [866, 0]
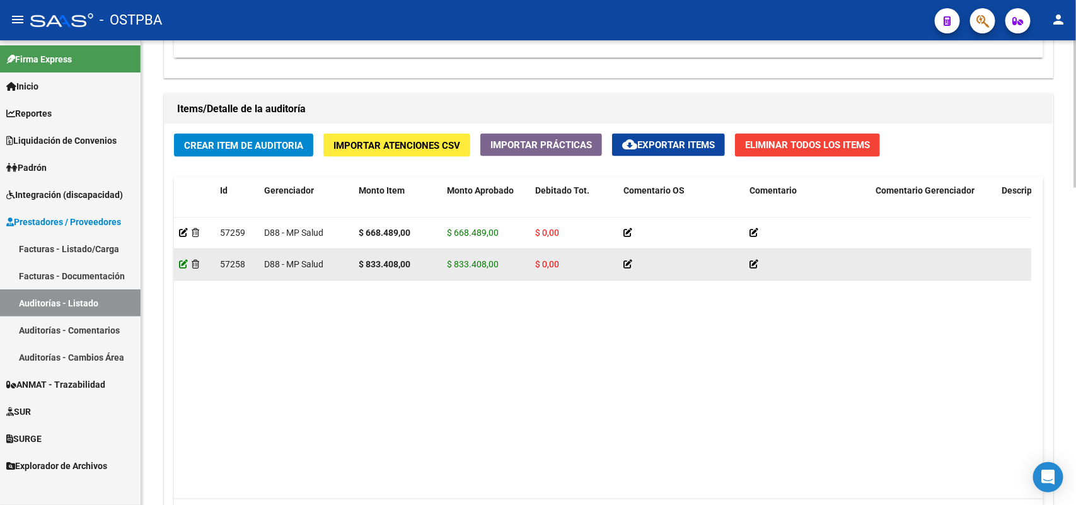
click at [183, 263] on icon at bounding box center [183, 264] width 9 height 9
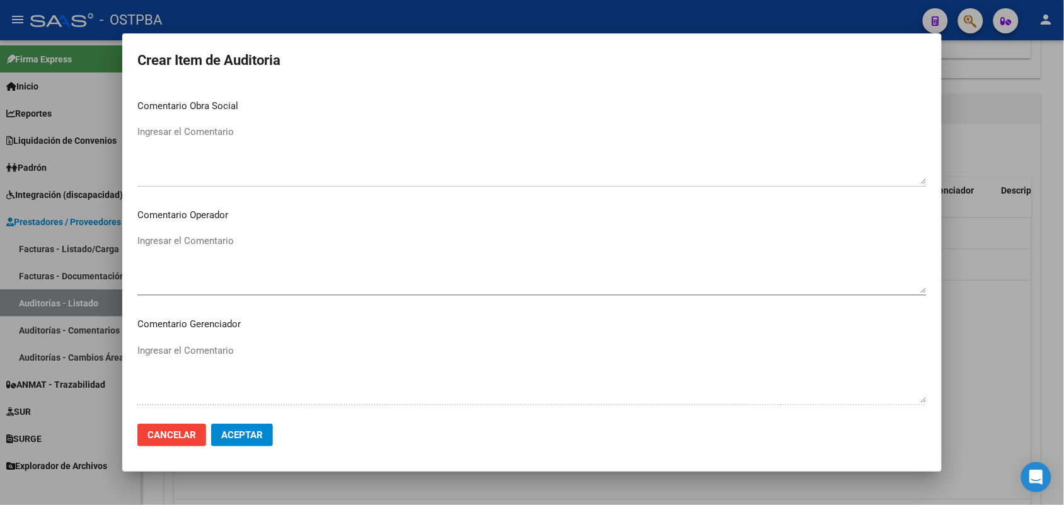
scroll to position [783, 0]
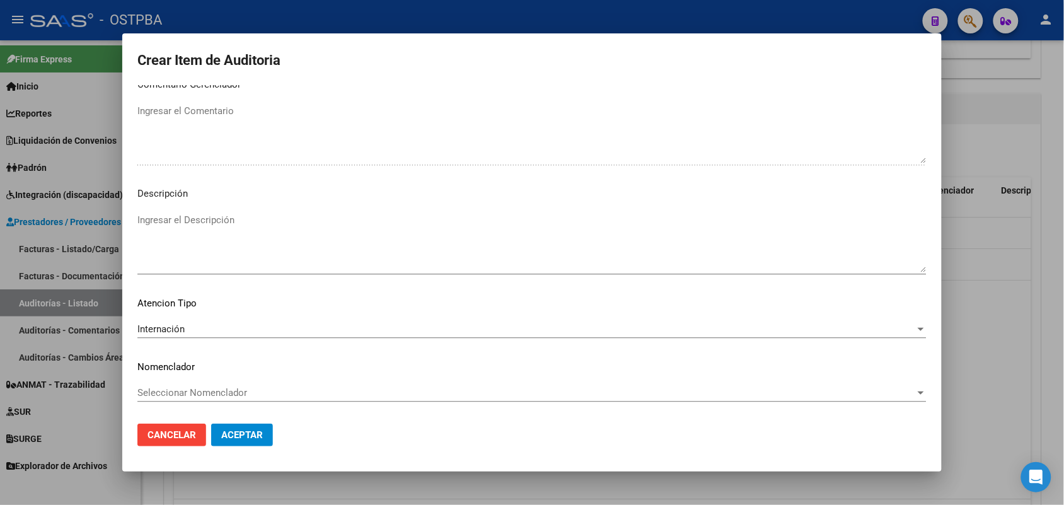
click at [39, 227] on div at bounding box center [532, 252] width 1064 height 505
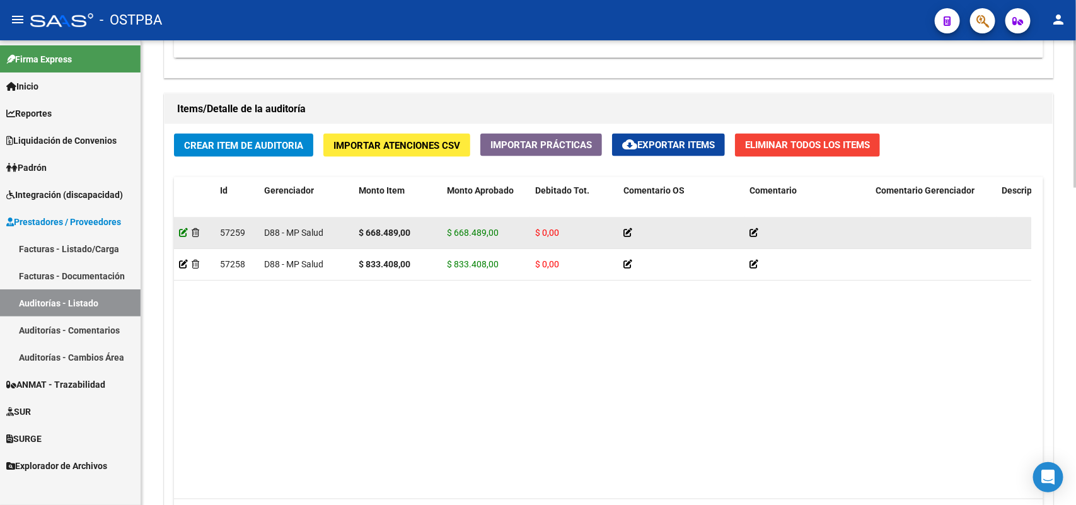
click at [181, 231] on icon at bounding box center [183, 232] width 9 height 9
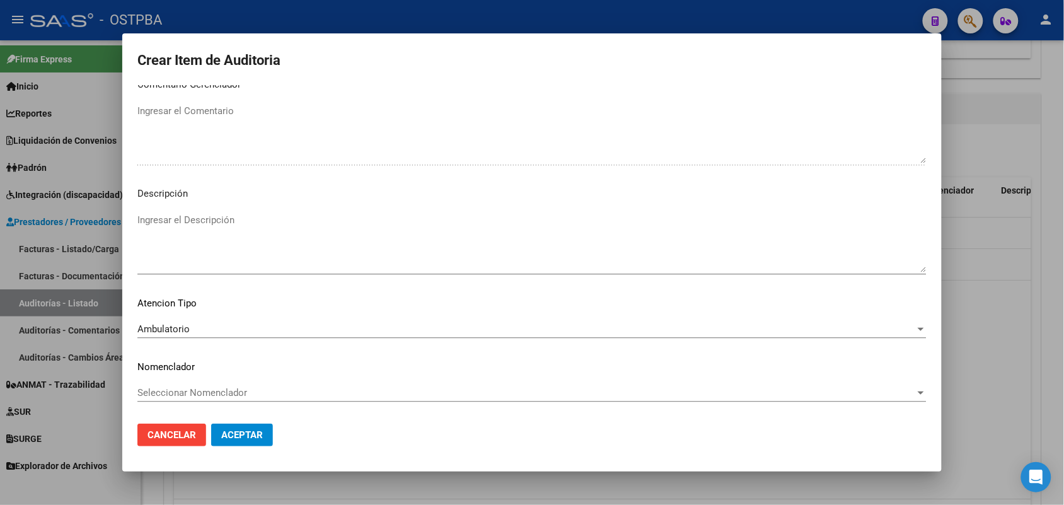
click at [193, 304] on p "Atencion Tipo" at bounding box center [531, 303] width 789 height 14
click at [183, 306] on p "Atencion Tipo" at bounding box center [531, 303] width 789 height 14
click at [161, 306] on p "Atencion Tipo" at bounding box center [531, 303] width 789 height 14
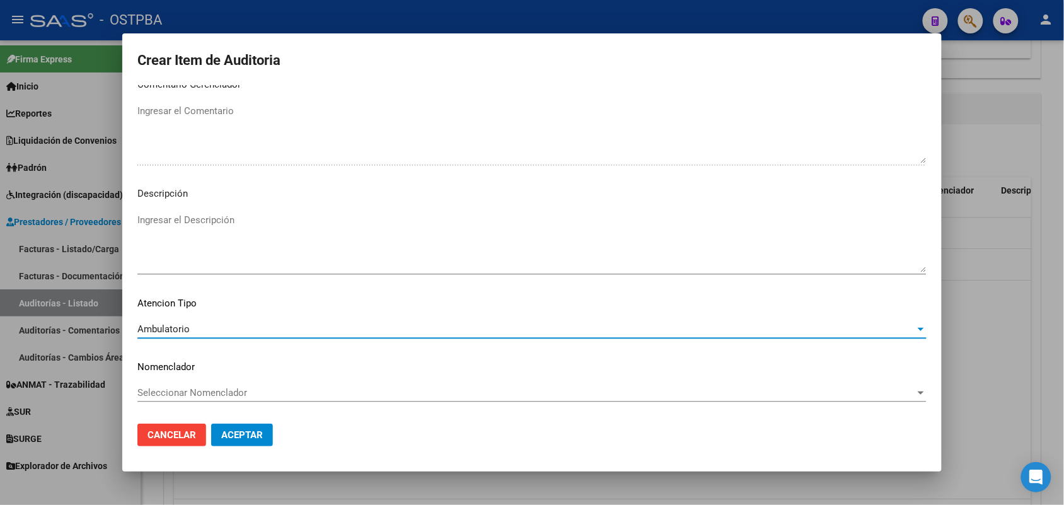
click at [189, 332] on span "Ambulatorio" at bounding box center [163, 328] width 52 height 11
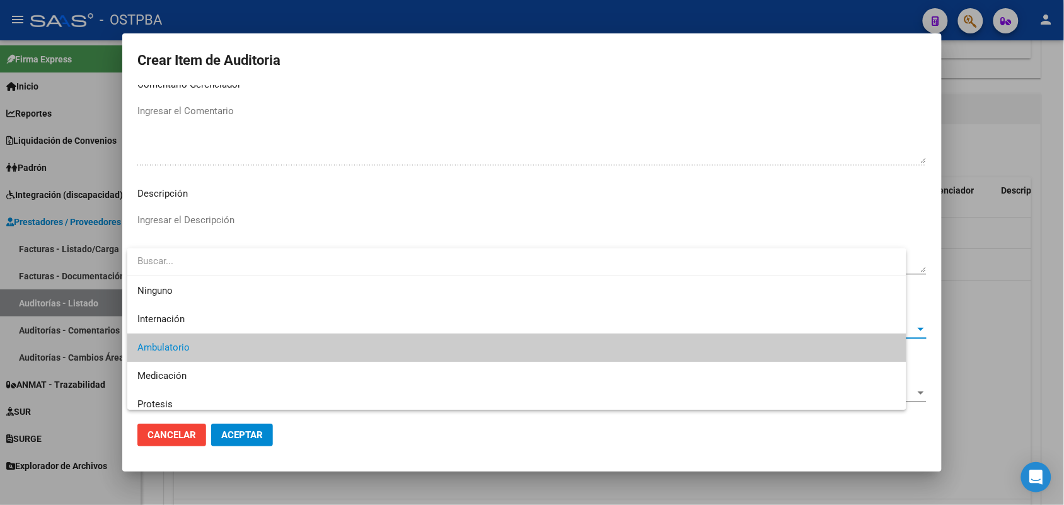
scroll to position [19, 0]
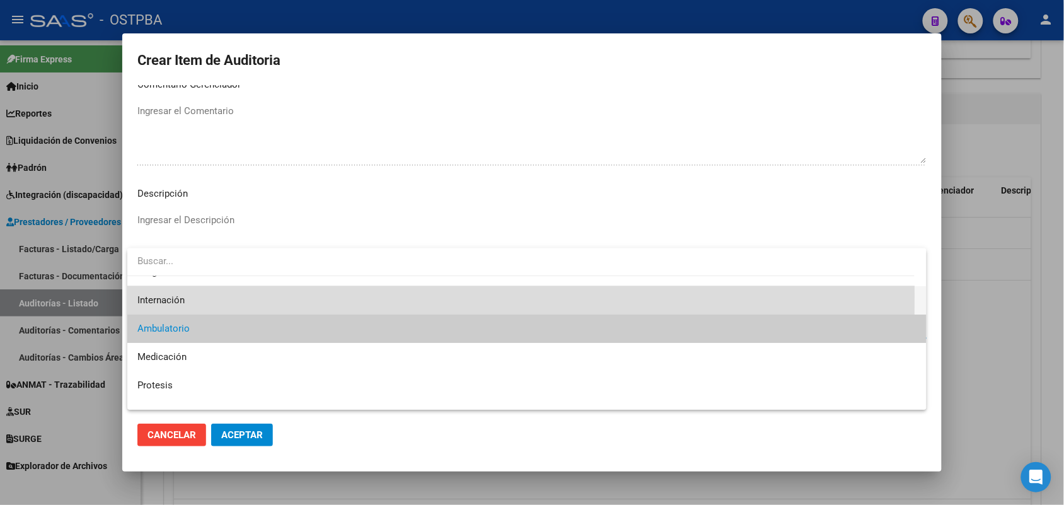
click at [187, 295] on span "Internación" at bounding box center [526, 300] width 779 height 28
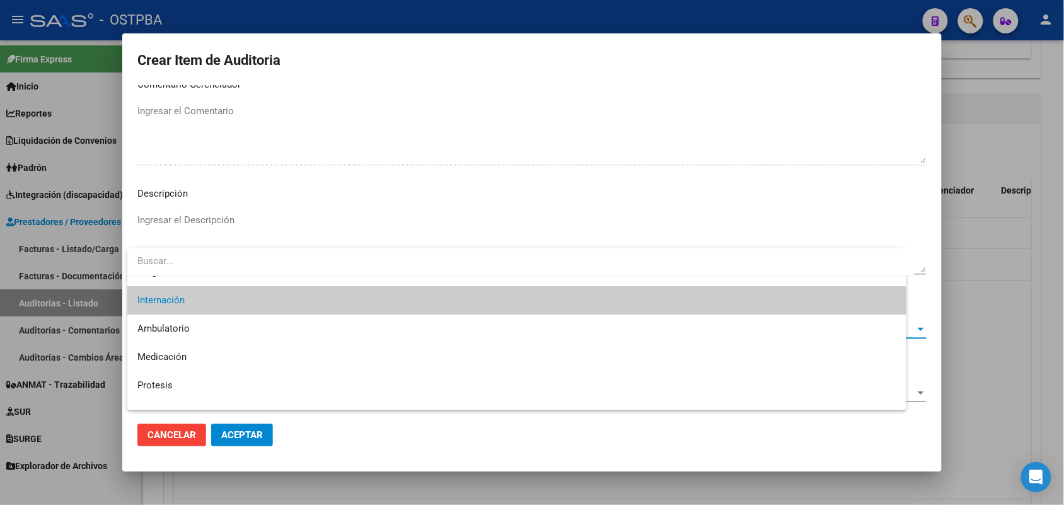
scroll to position [28, 0]
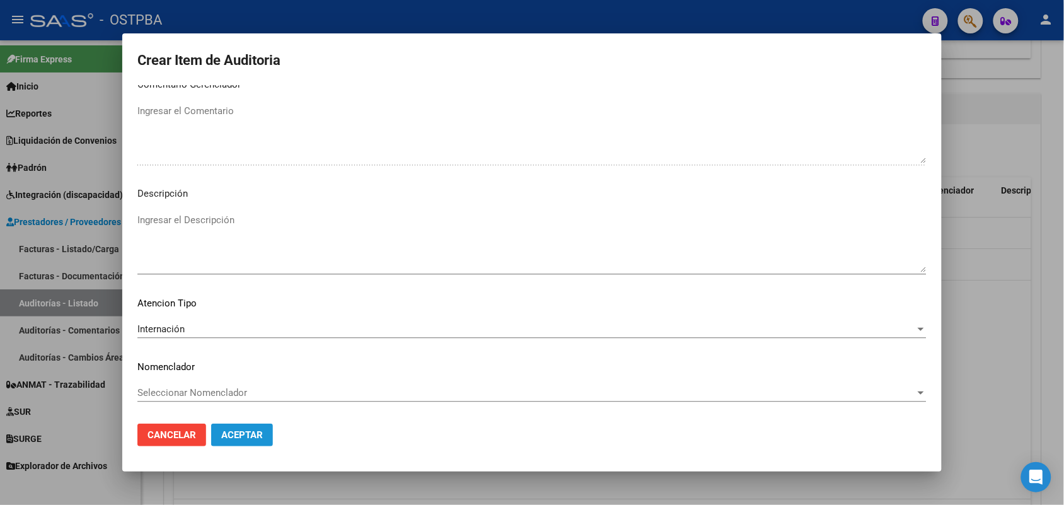
click at [246, 436] on span "Aceptar" at bounding box center [242, 434] width 42 height 11
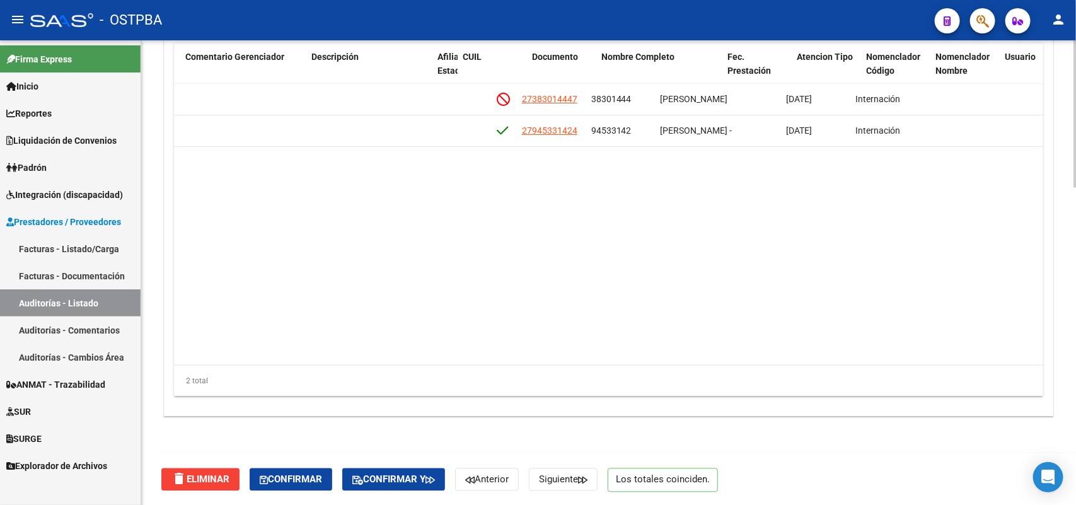
scroll to position [0, 725]
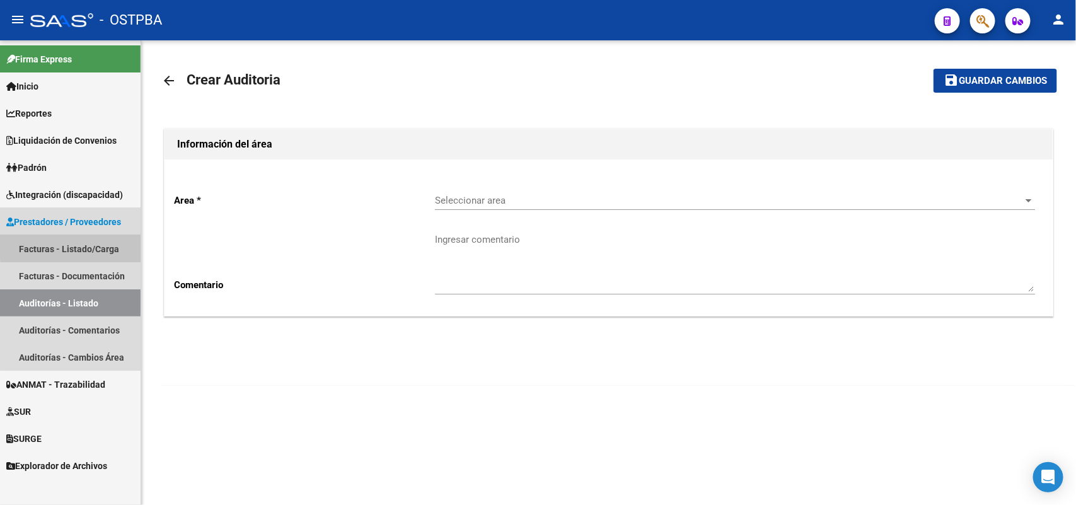
click at [98, 246] on link "Facturas - Listado/Carga" at bounding box center [70, 248] width 141 height 27
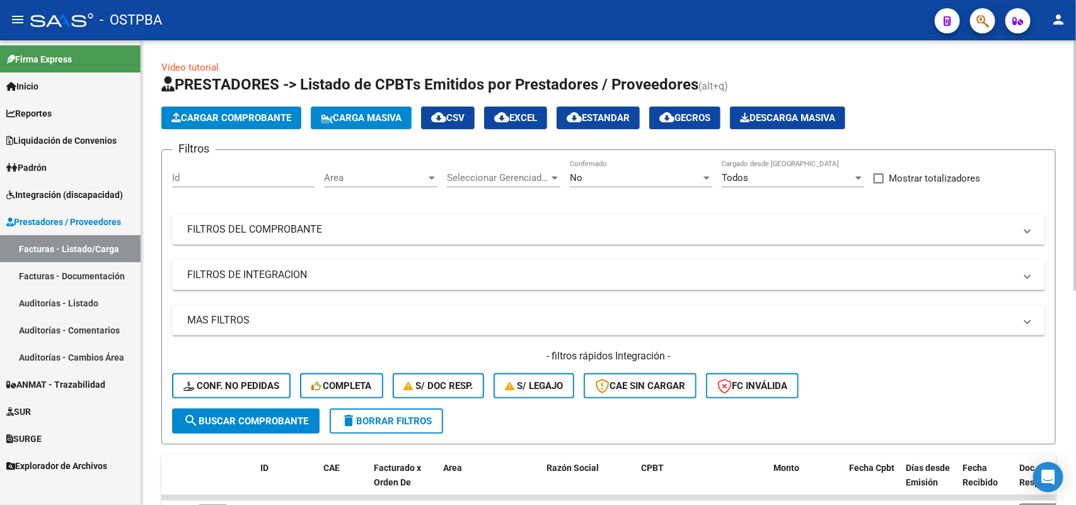
click at [268, 109] on button "Cargar Comprobante" at bounding box center [231, 117] width 140 height 23
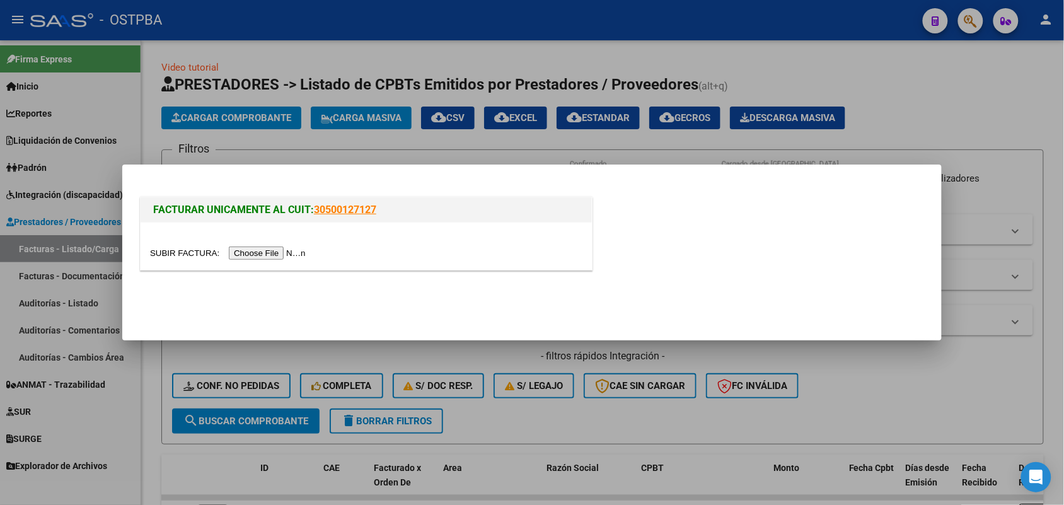
click at [244, 253] on input "file" at bounding box center [229, 252] width 159 height 13
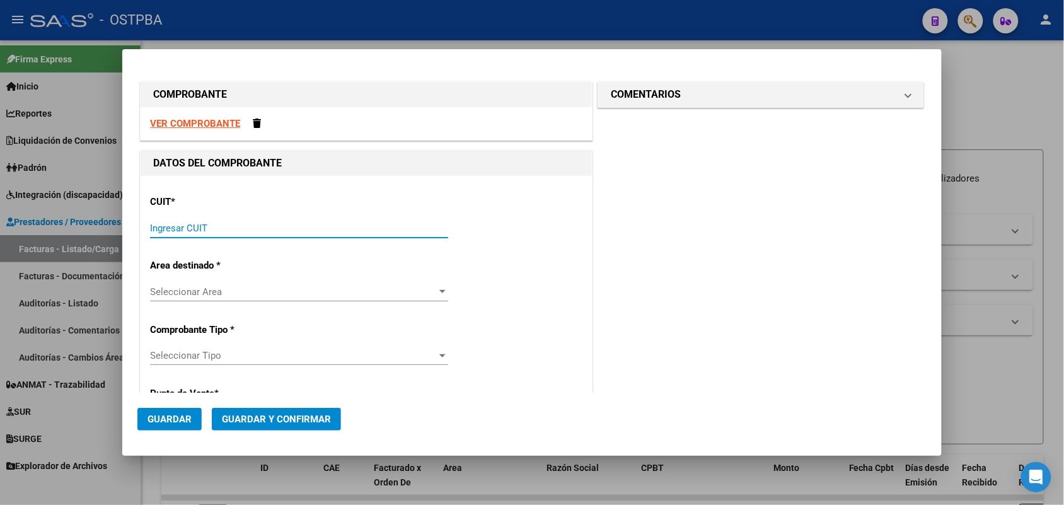
click at [195, 226] on input "Ingresar CUIT" at bounding box center [299, 227] width 298 height 11
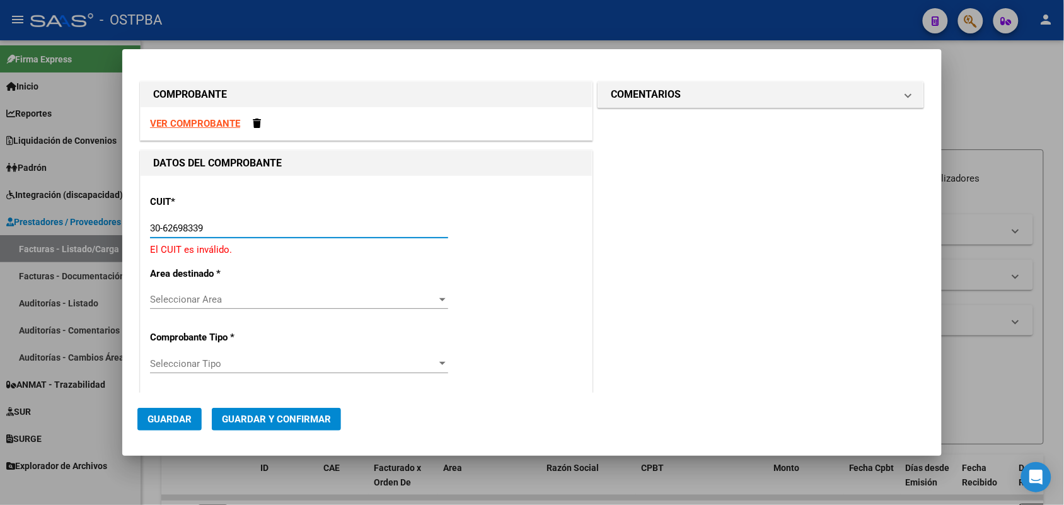
type input "30-62698339-8"
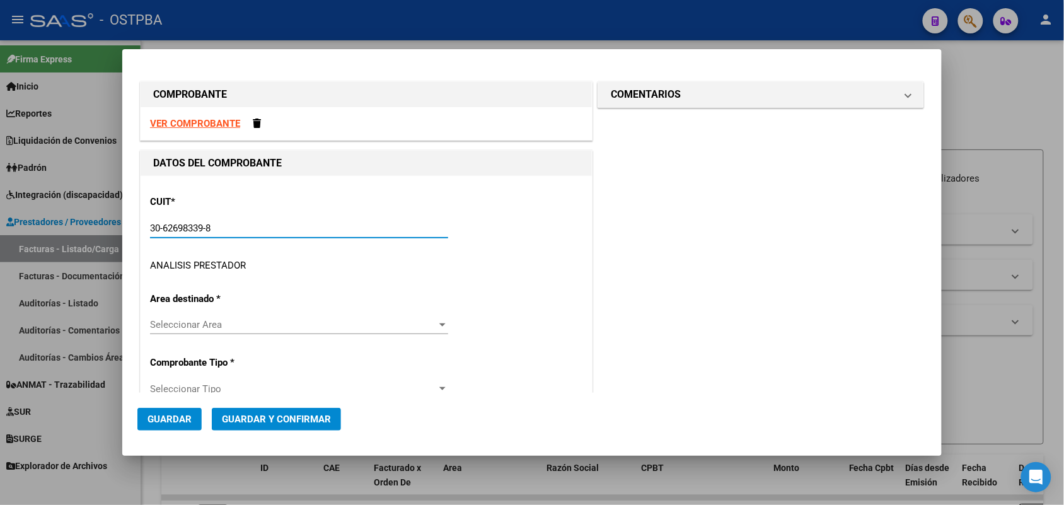
type input "158"
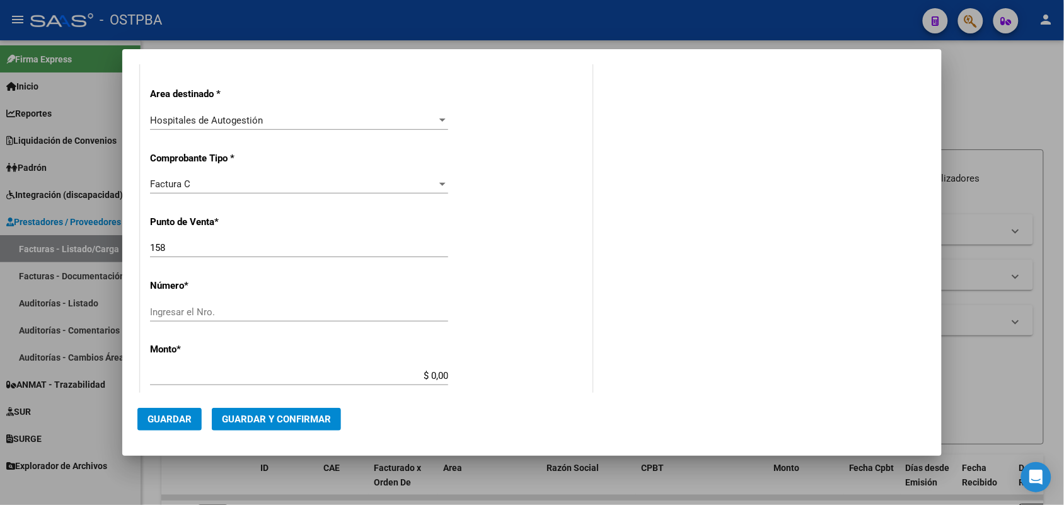
scroll to position [236, 0]
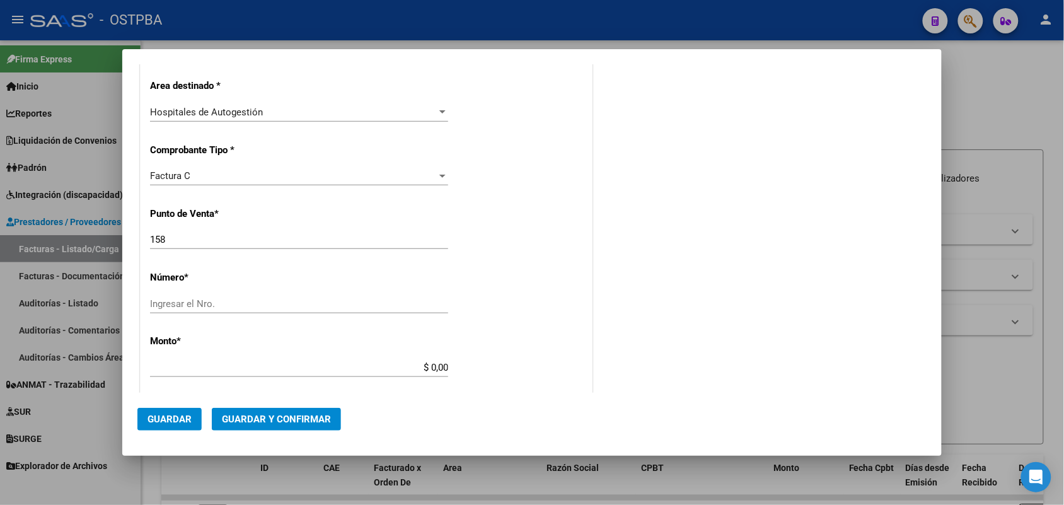
type input "30-62698339-8"
click at [180, 298] on input "Ingresar el Nro." at bounding box center [299, 303] width 298 height 11
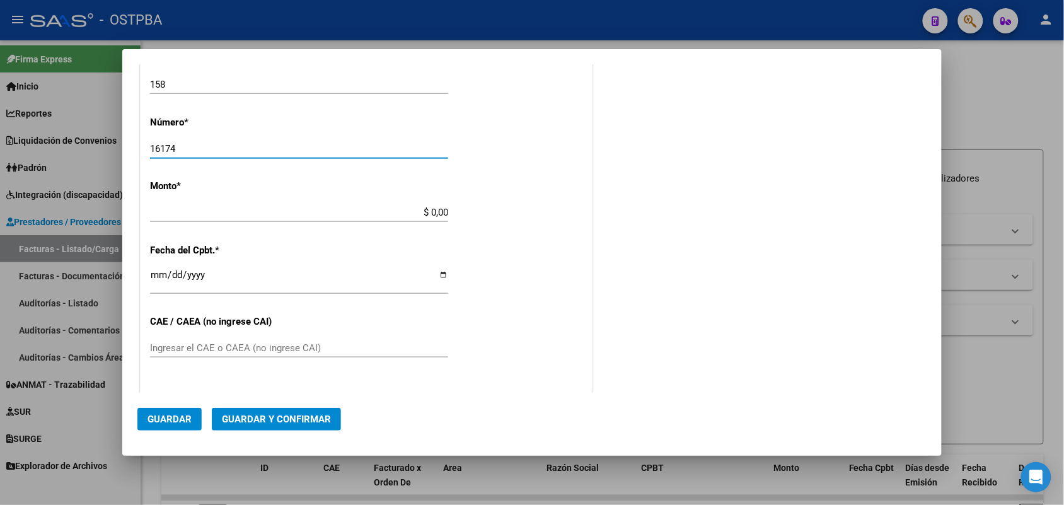
scroll to position [394, 0]
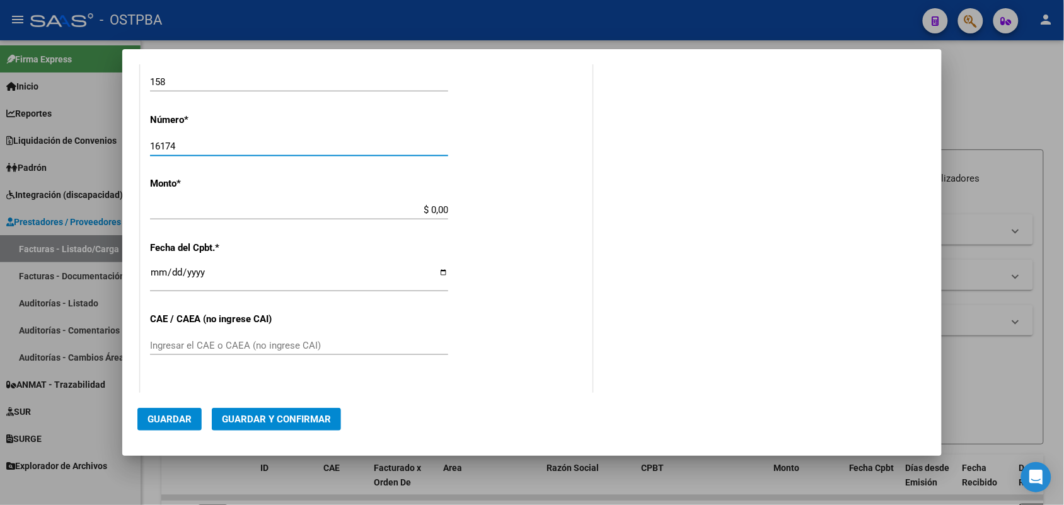
type input "16174"
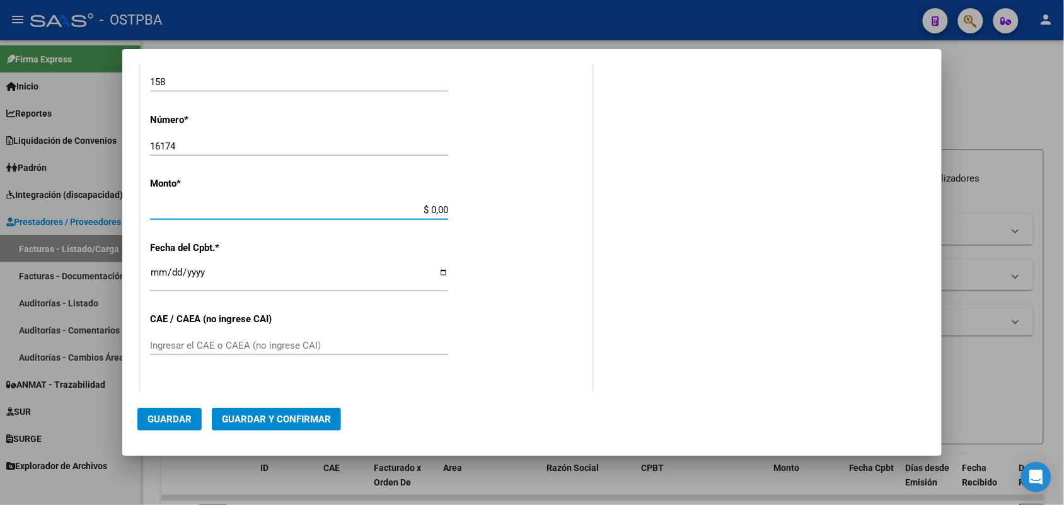
drag, startPoint x: 394, startPoint y: 209, endPoint x: 504, endPoint y: 212, distance: 110.3
click at [504, 212] on div "CUIT * 30-62698339-8 Ingresar CUIT ANALISIS PRESTADOR MINISTERIO DE SALUD PCIA …" at bounding box center [366, 228] width 451 height 893
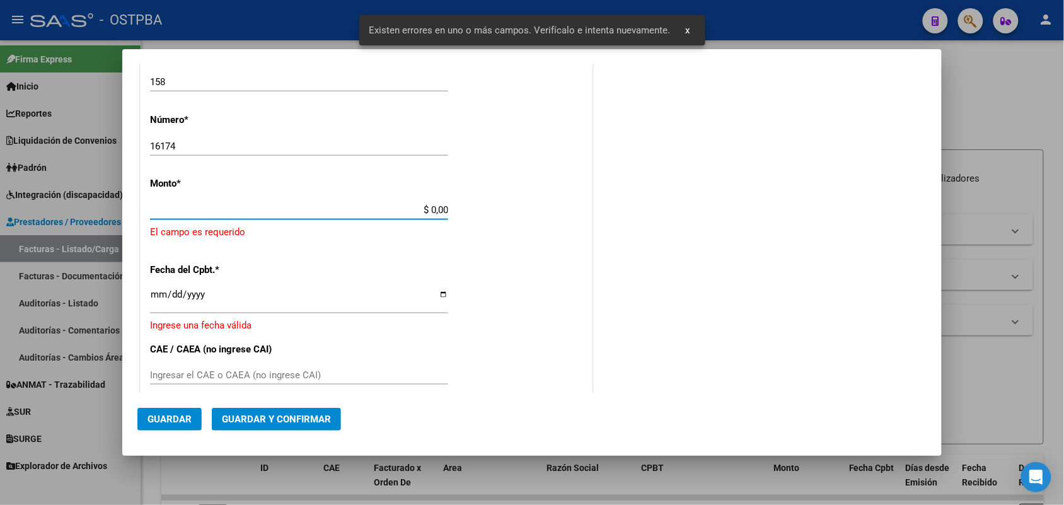
scroll to position [369, 0]
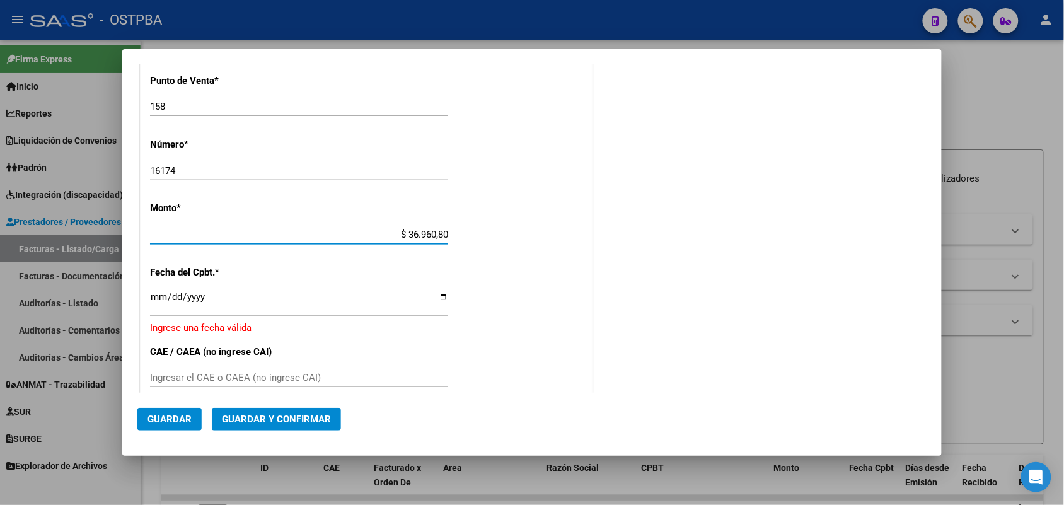
type input "$ 369.608,00"
click at [156, 300] on input "Ingresar la fecha" at bounding box center [299, 302] width 298 height 20
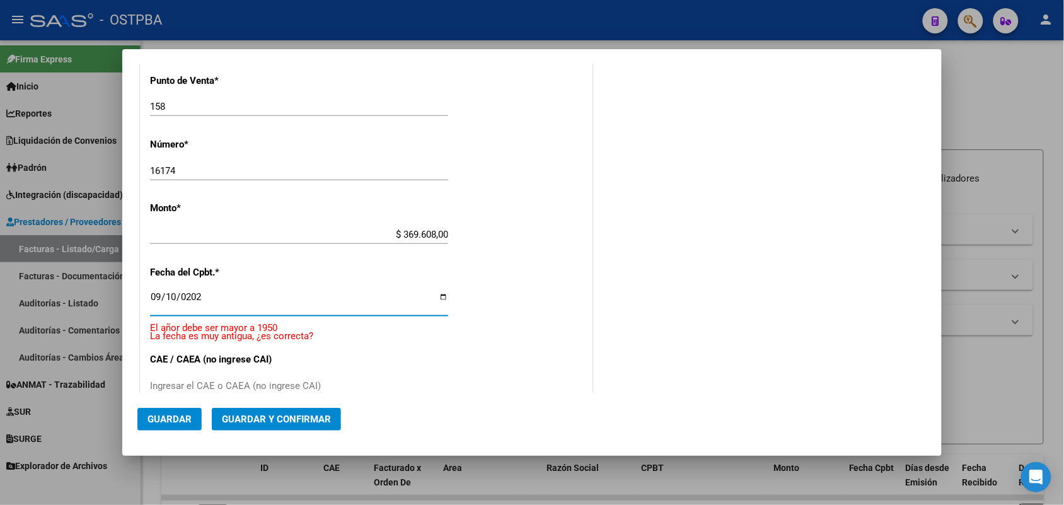
type input "2025-09-10"
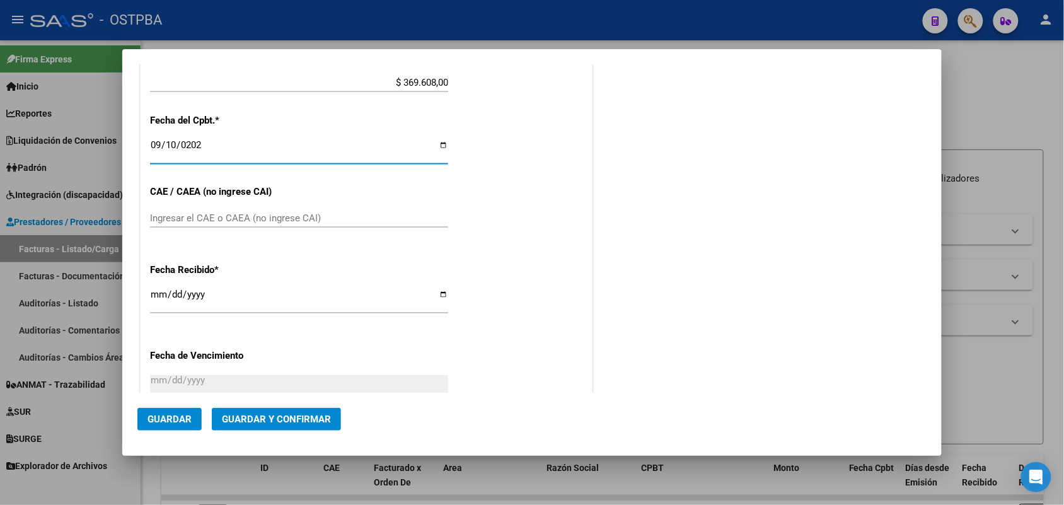
scroll to position [527, 0]
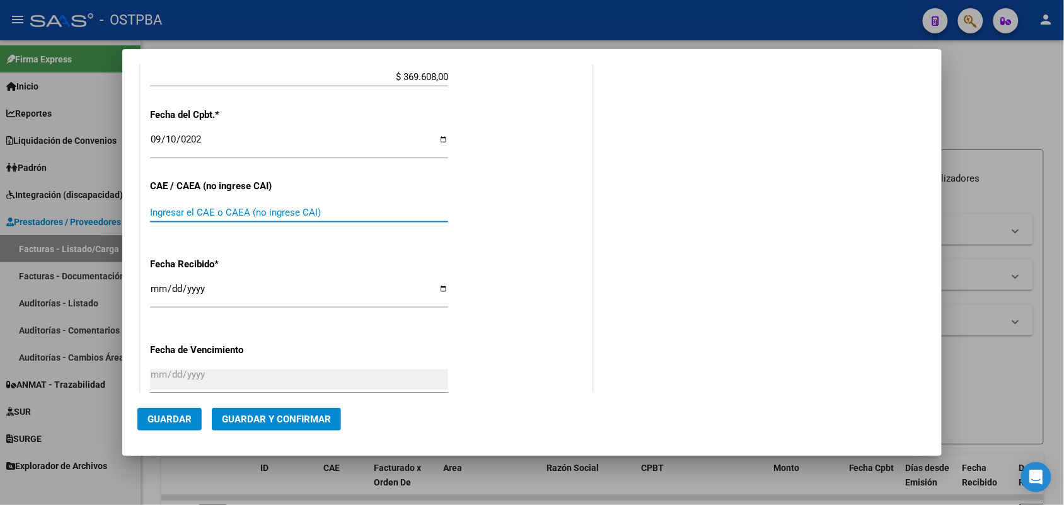
click at [164, 209] on input "Ingresar el CAE o CAEA (no ingrese CAI)" at bounding box center [299, 212] width 298 height 11
type input "75378577487675"
click at [832, 142] on div "COMENTARIOS Comentarios De la Obra Social: Comentarios de la Obra Social (no vi…" at bounding box center [760, 49] width 331 height 994
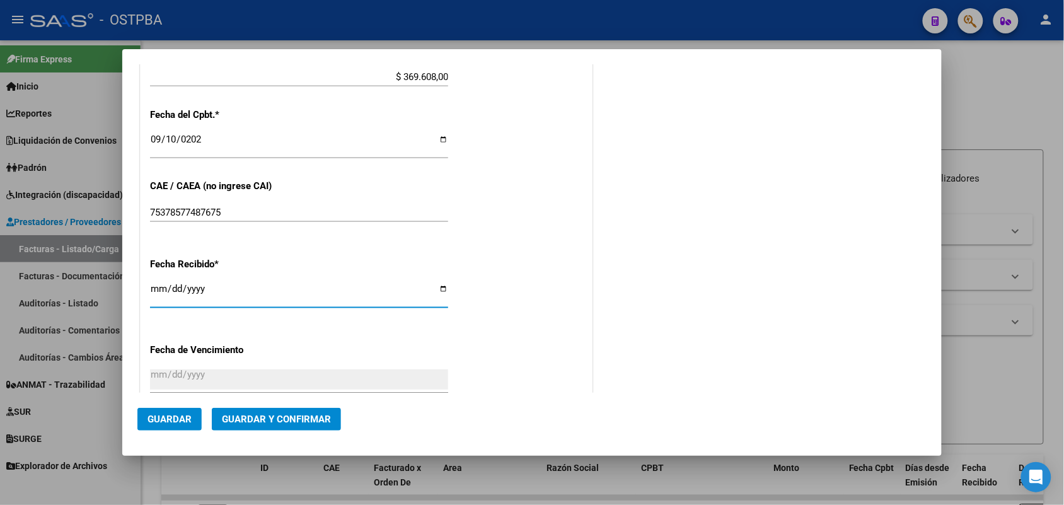
click at [159, 292] on input "2025-10-14" at bounding box center [299, 294] width 298 height 20
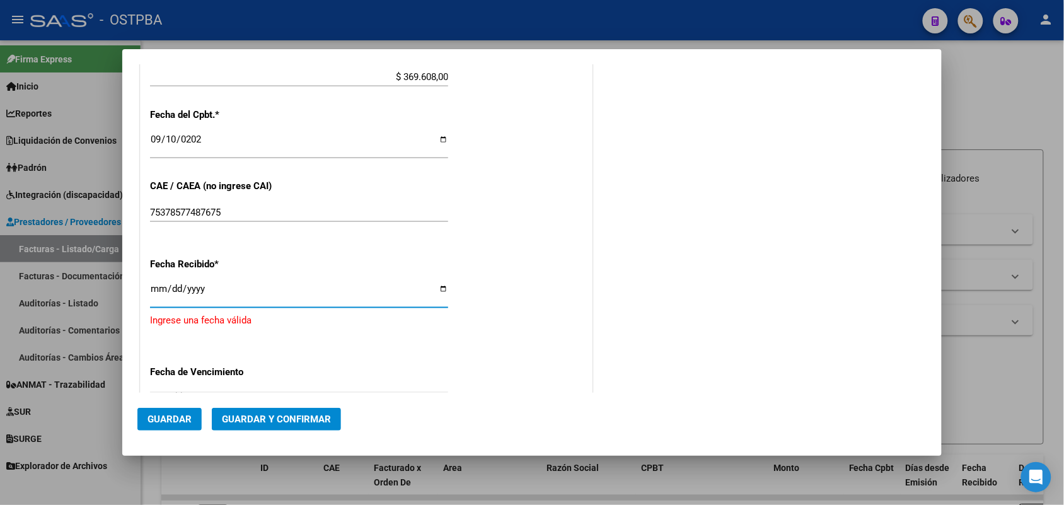
type input "[DATE]"
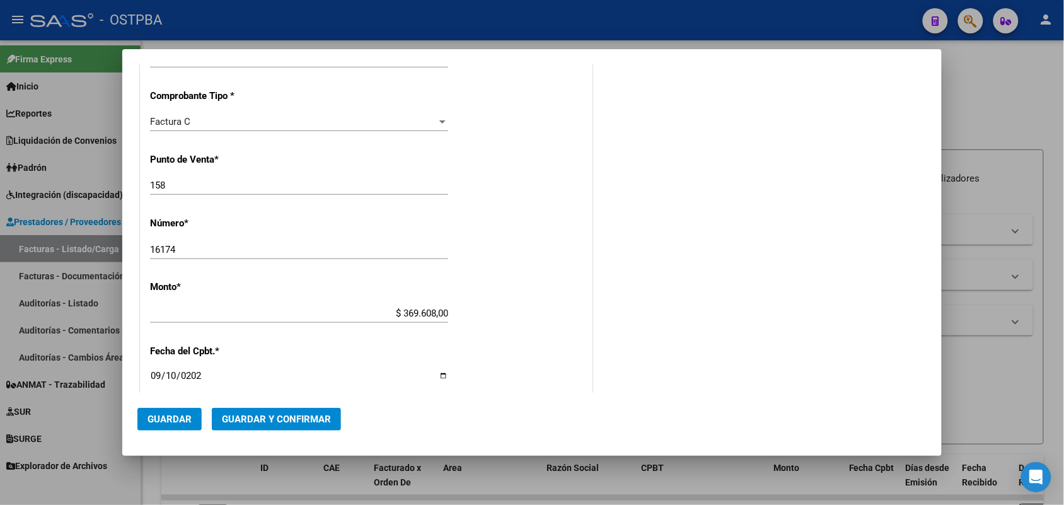
scroll to position [0, 0]
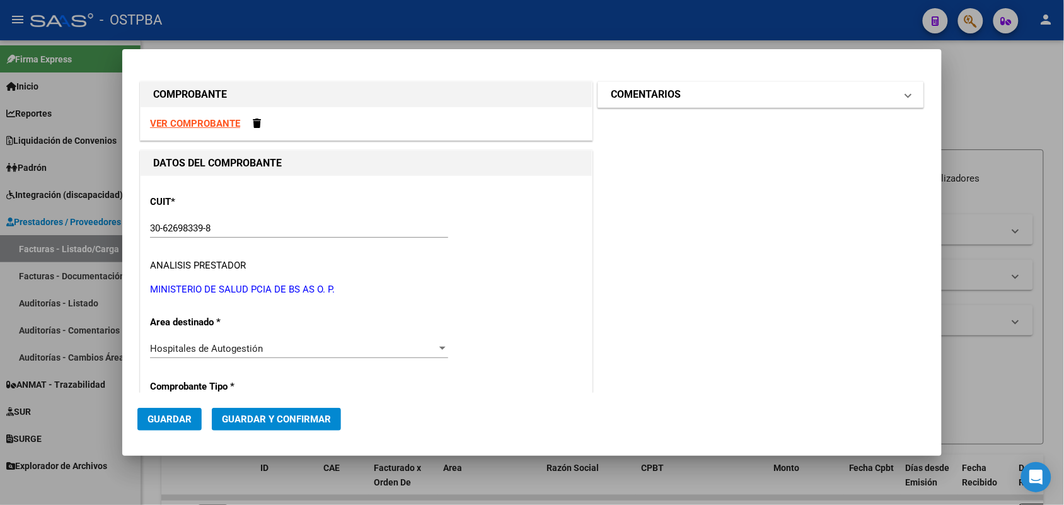
click at [905, 93] on span at bounding box center [907, 94] width 5 height 15
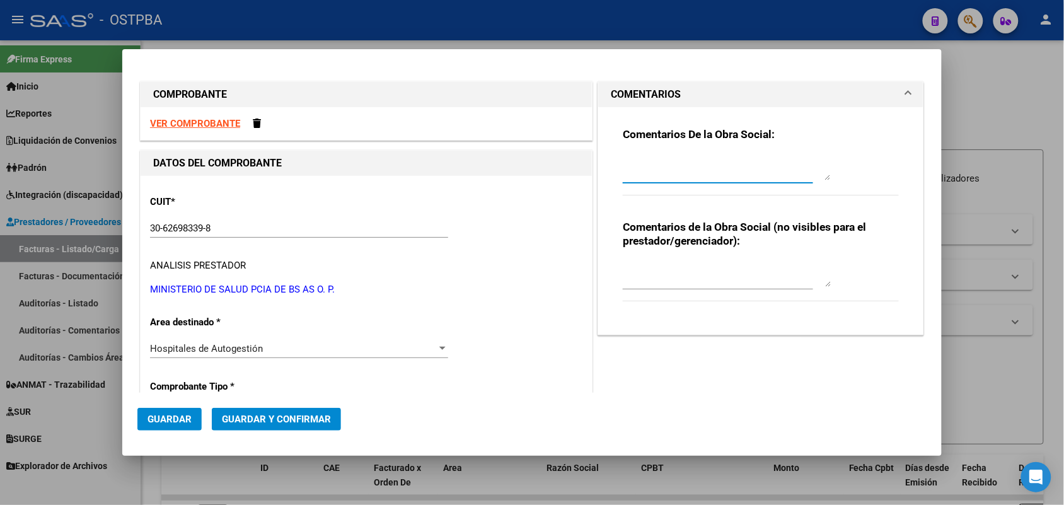
click at [633, 175] on textarea at bounding box center [727, 167] width 208 height 25
type textarea "HR 127169"
click at [167, 411] on button "Guardar" at bounding box center [169, 419] width 64 height 23
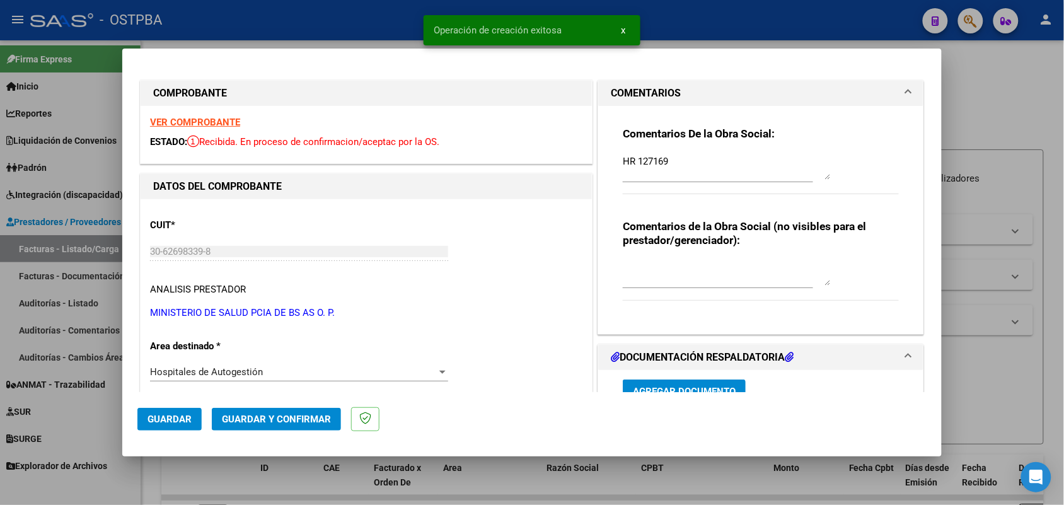
type input "2025-11-09"
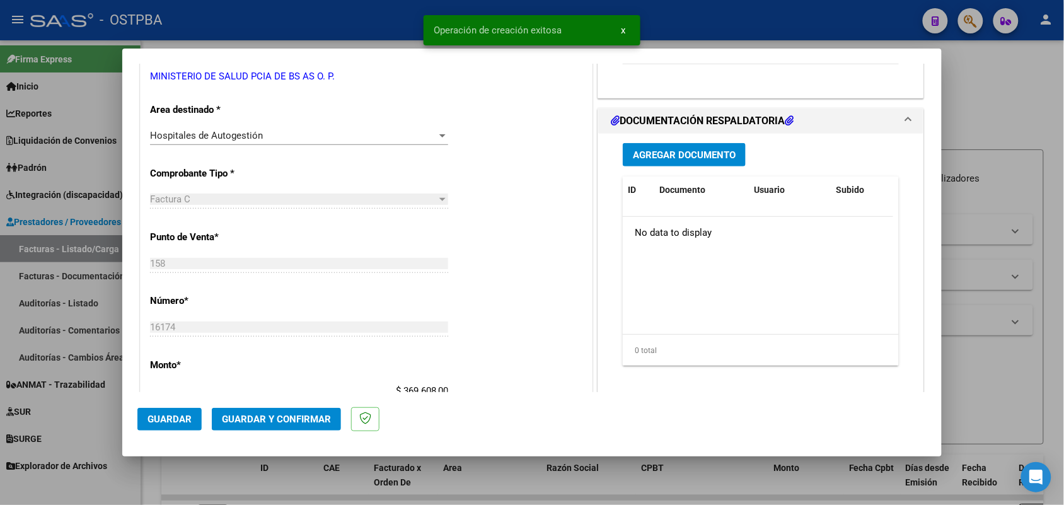
click at [691, 153] on span "Agregar Documento" at bounding box center [684, 154] width 103 height 11
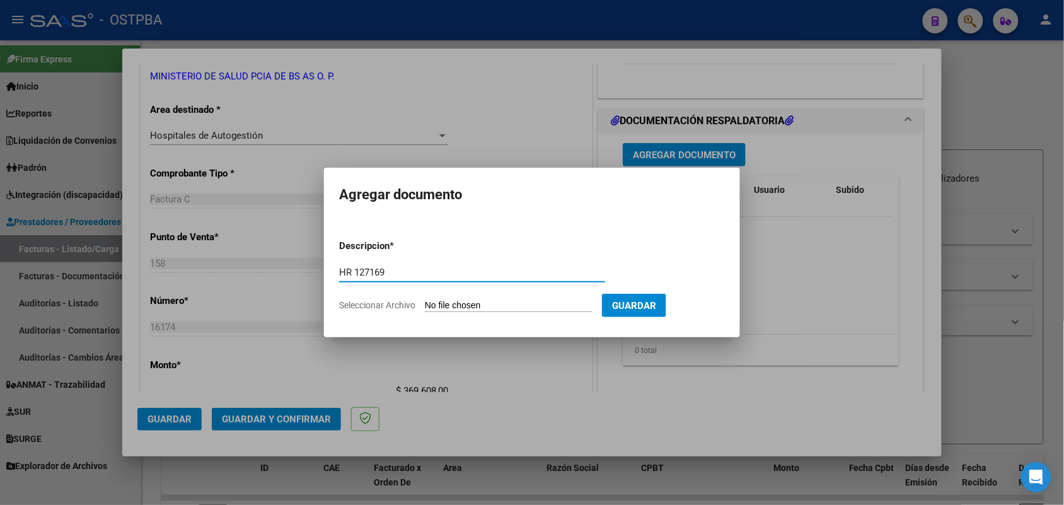
type input "HR 127169"
click at [440, 303] on input "Seleccionar Archivo" at bounding box center [508, 306] width 167 height 12
type input "C:\fakepath\HR 127169.pdf"
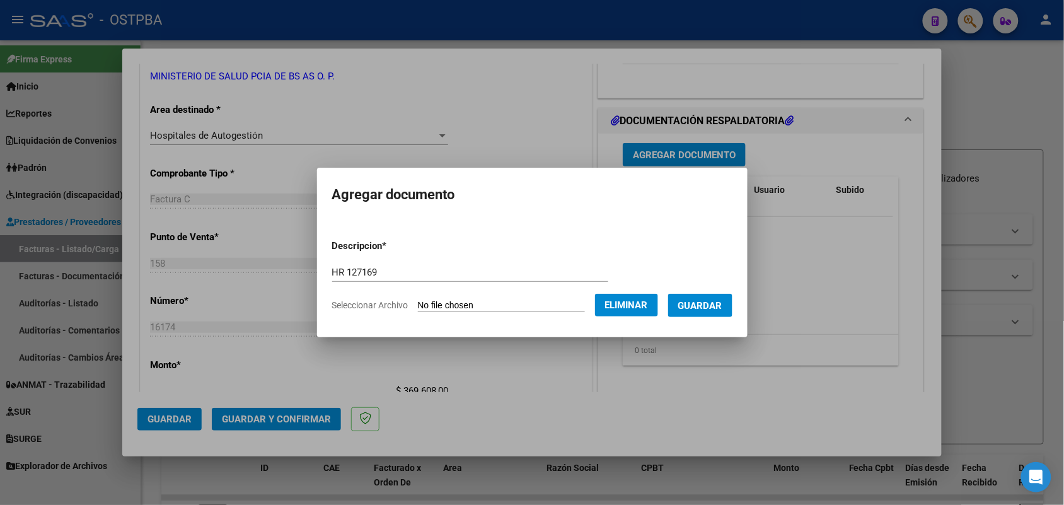
click at [709, 303] on span "Guardar" at bounding box center [700, 305] width 44 height 11
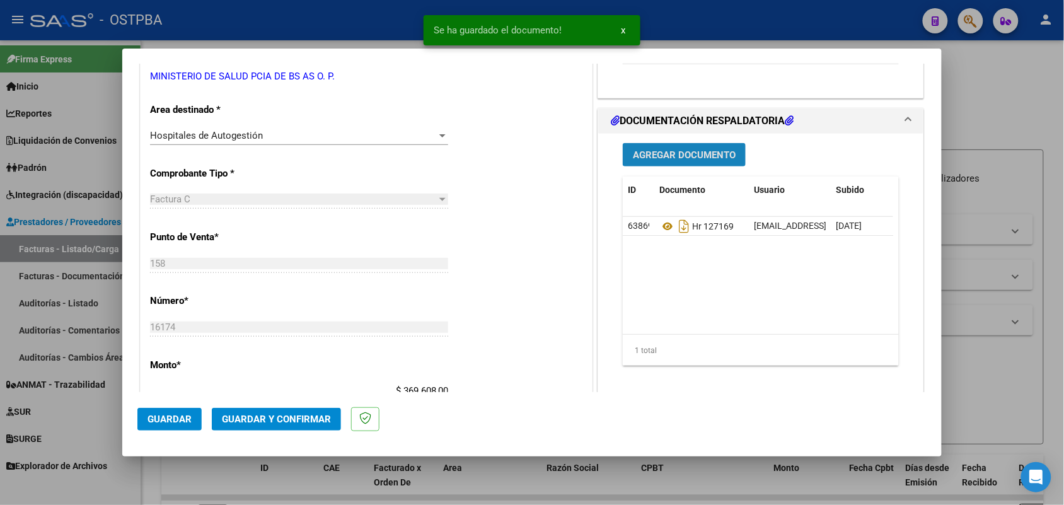
click at [677, 154] on span "Agregar Documento" at bounding box center [684, 154] width 103 height 11
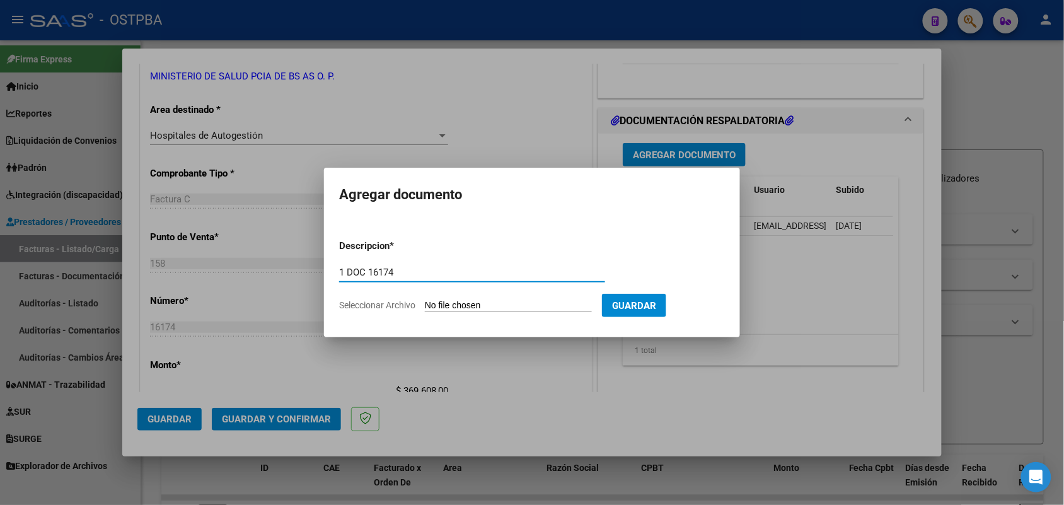
type input "1 DOC 16174"
click at [446, 312] on form "Descripcion * 1 DOC 16174 Escriba aquí una descripcion Seleccionar Archivo Guar…" at bounding box center [532, 275] width 386 height 92
click at [439, 304] on input "Seleccionar Archivo" at bounding box center [508, 306] width 167 height 12
type input "C:\fakepath\1 DOC 16174.pdf"
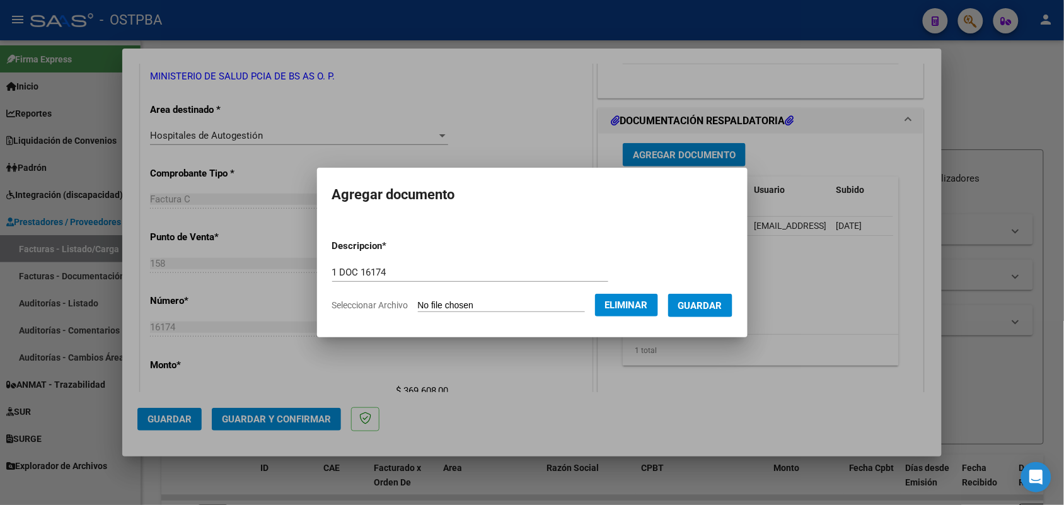
click at [693, 301] on span "Guardar" at bounding box center [700, 305] width 44 height 11
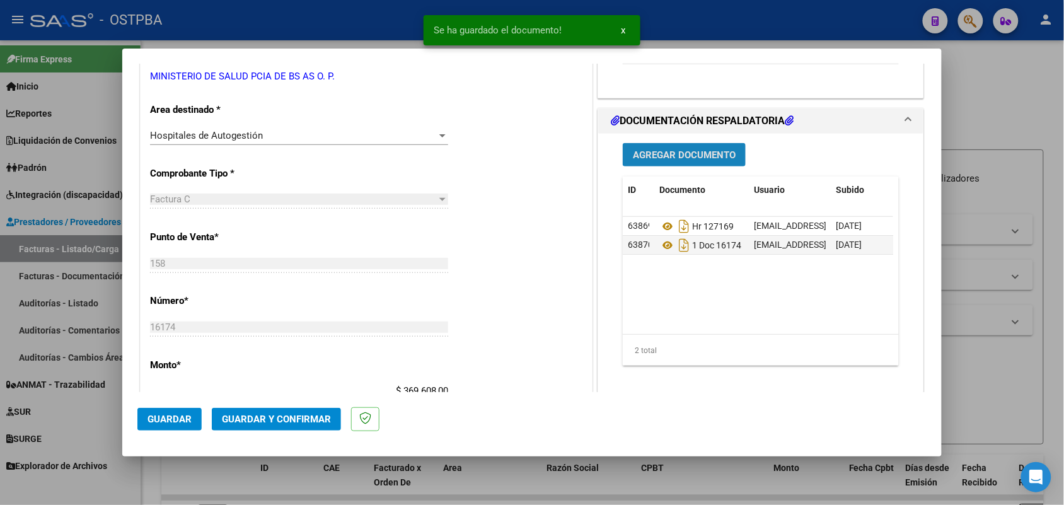
click at [691, 152] on span "Agregar Documento" at bounding box center [684, 154] width 103 height 11
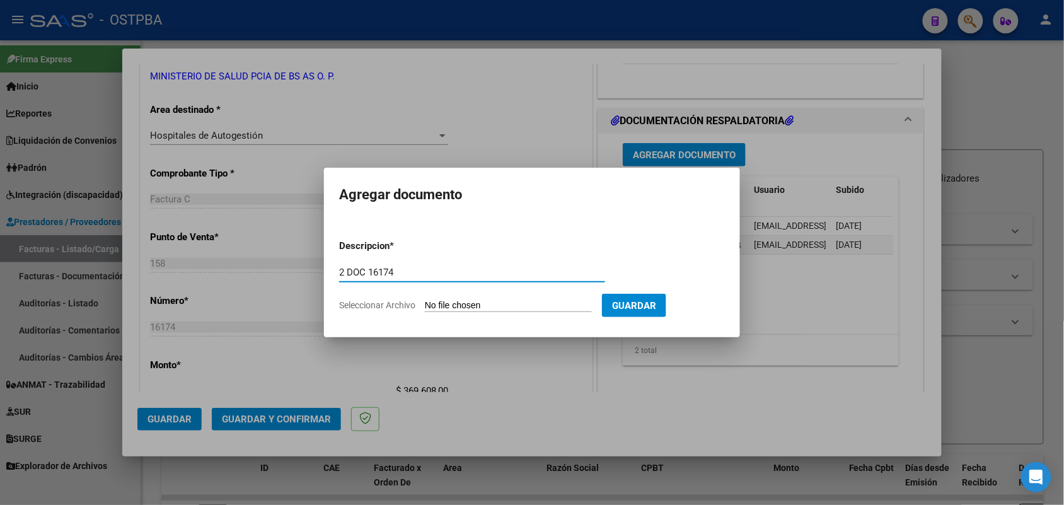
type input "2 DOC 16174"
click at [440, 303] on input "Seleccionar Archivo" at bounding box center [508, 306] width 167 height 12
type input "C:\fakepath\2 DOC 16174.pdf"
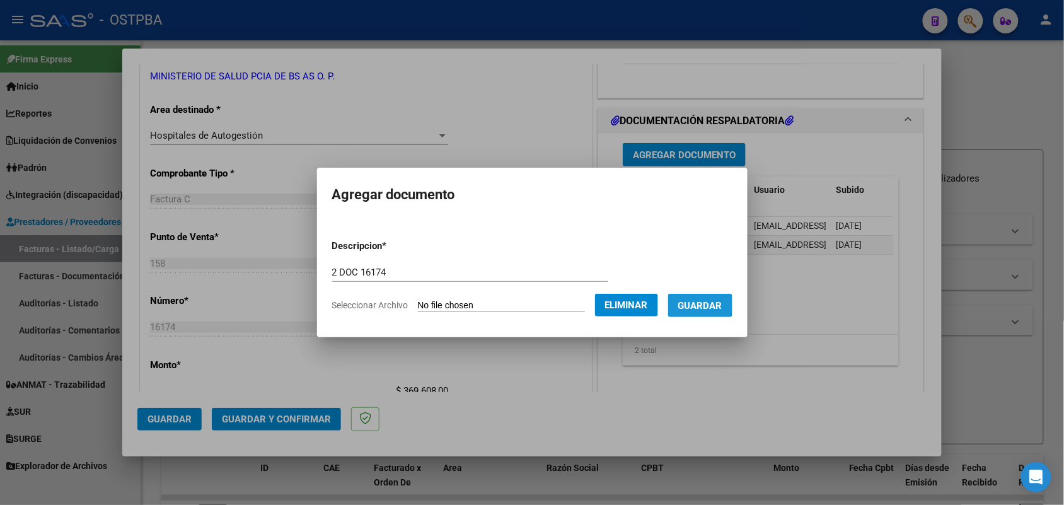
click at [701, 301] on span "Guardar" at bounding box center [700, 305] width 44 height 11
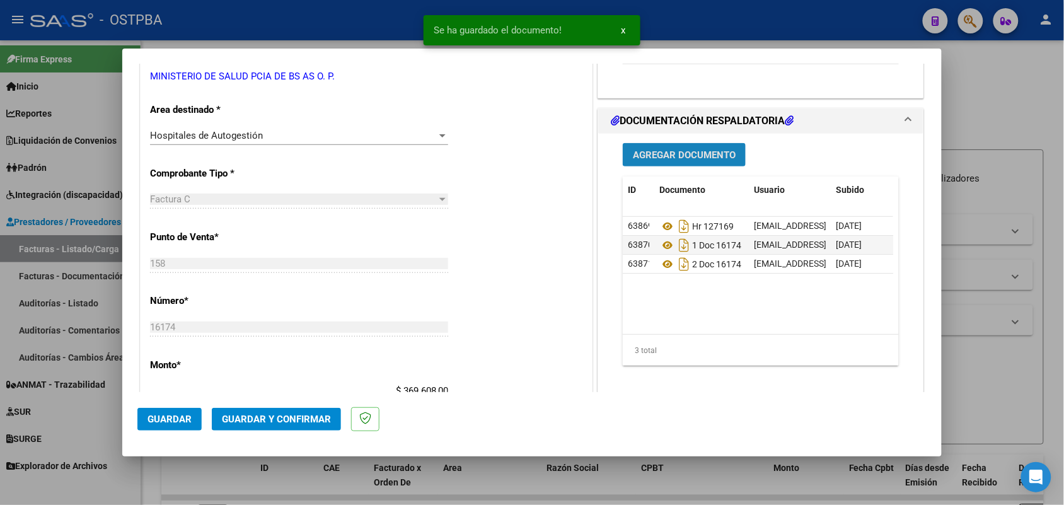
click at [695, 152] on span "Agregar Documento" at bounding box center [684, 154] width 103 height 11
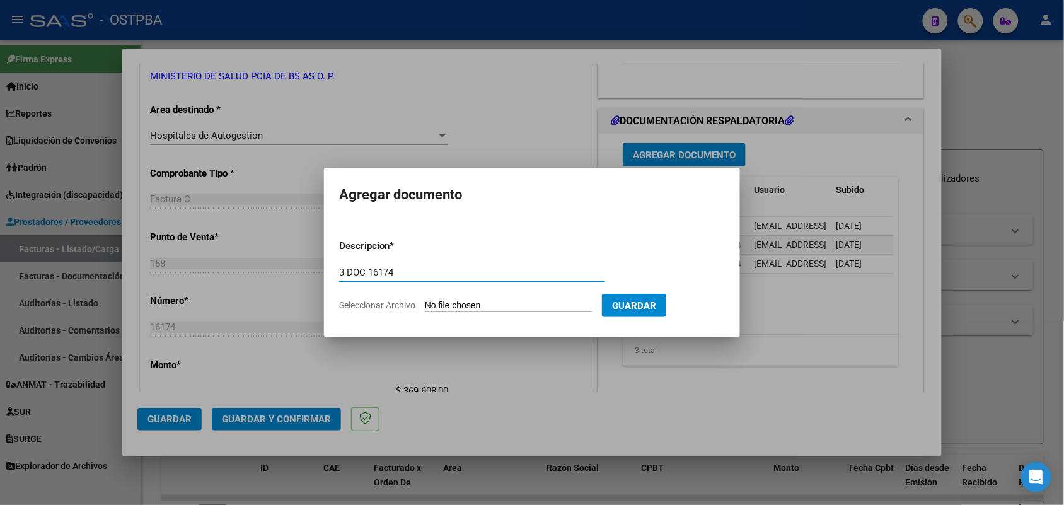
type input "3 DOC 16174"
click at [432, 310] on input "Seleccionar Archivo" at bounding box center [508, 306] width 167 height 12
type input "C:\fakepath\3 DOC 16174.pdf"
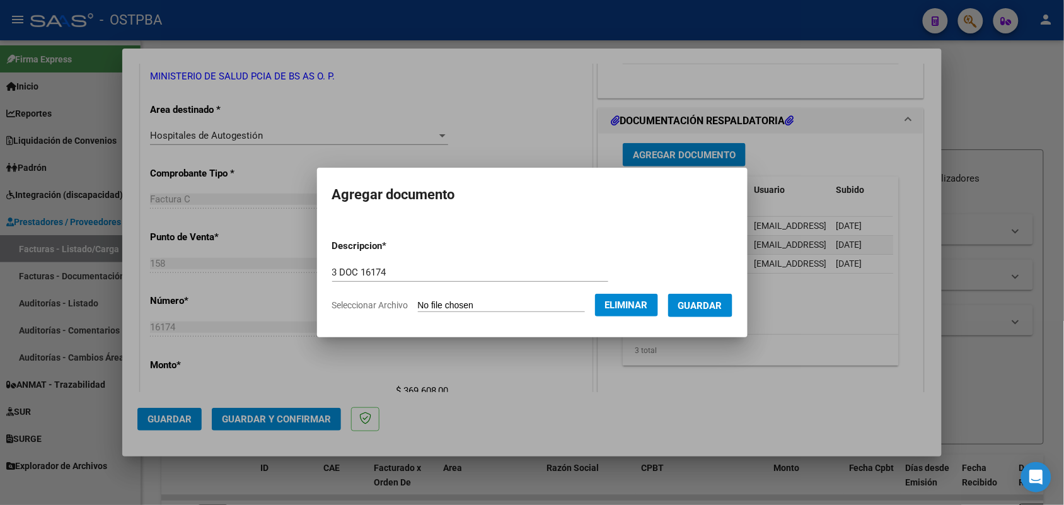
click at [715, 304] on span "Guardar" at bounding box center [700, 305] width 44 height 11
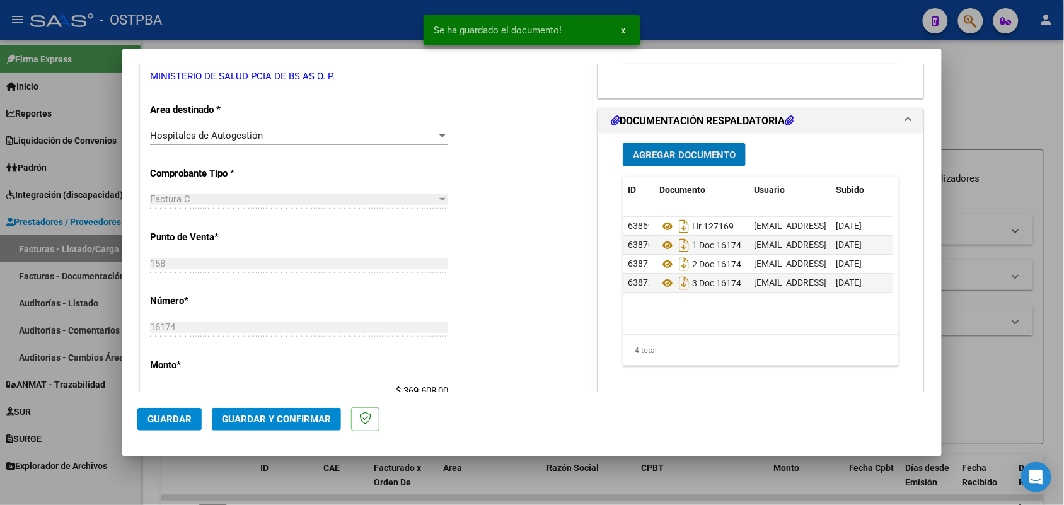
click at [695, 152] on span "Agregar Documento" at bounding box center [684, 154] width 103 height 11
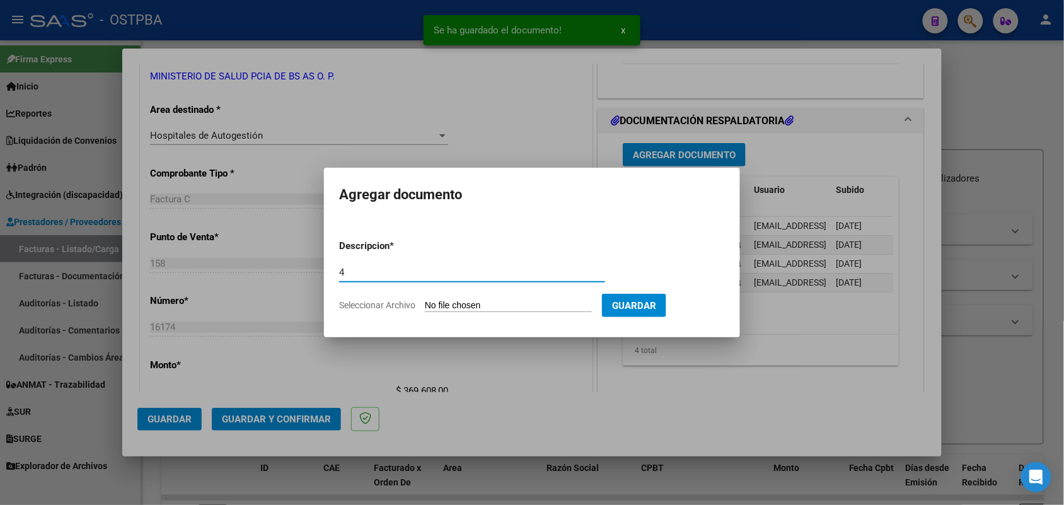
type input "4"
click at [433, 307] on input "Seleccionar Archivo" at bounding box center [508, 306] width 167 height 12
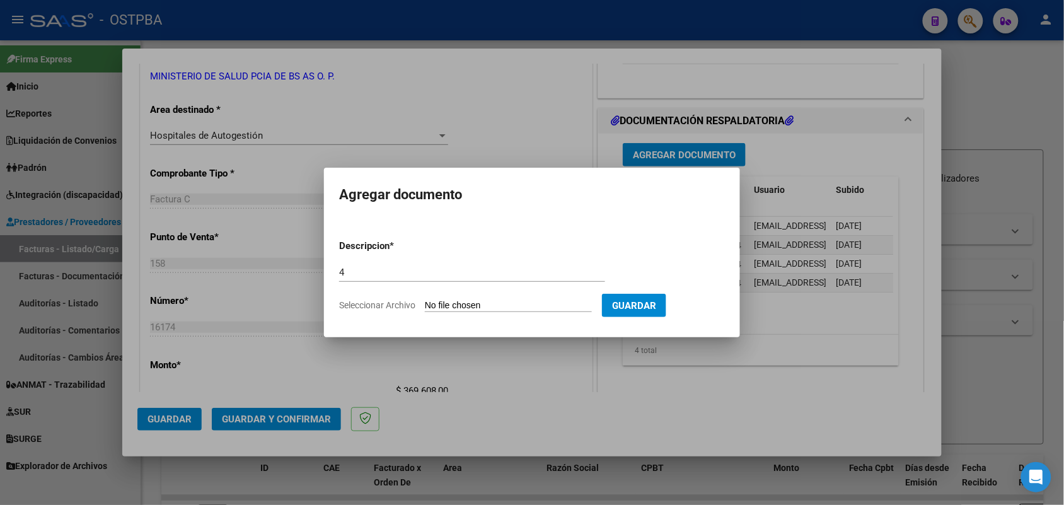
click at [794, 166] on div at bounding box center [532, 252] width 1064 height 505
